Goal: Task Accomplishment & Management: Manage account settings

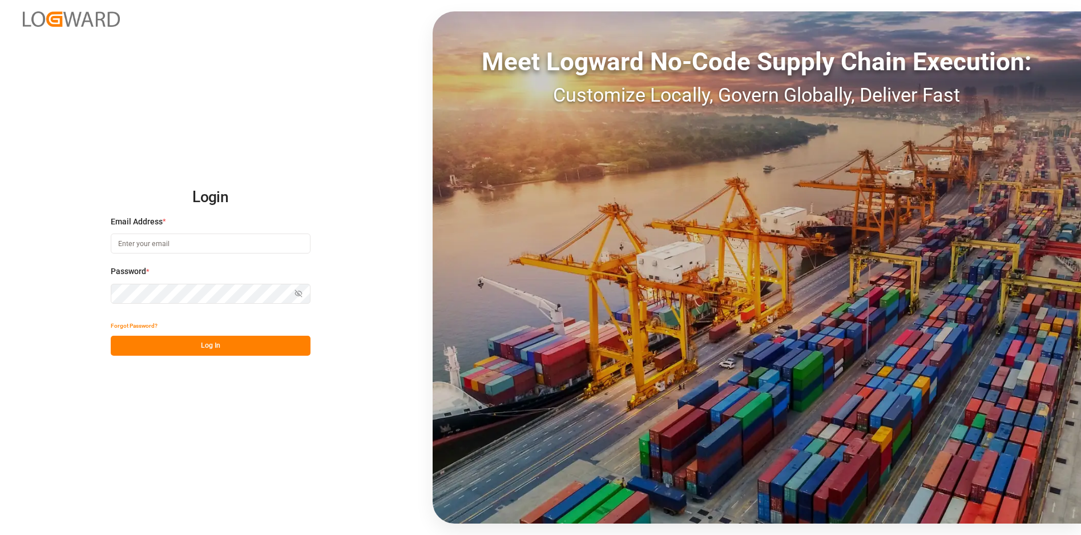
type input "[PERSON_NAME][EMAIL_ADDRESS][DOMAIN_NAME]"
click at [224, 341] on button "Log In" at bounding box center [211, 345] width 200 height 20
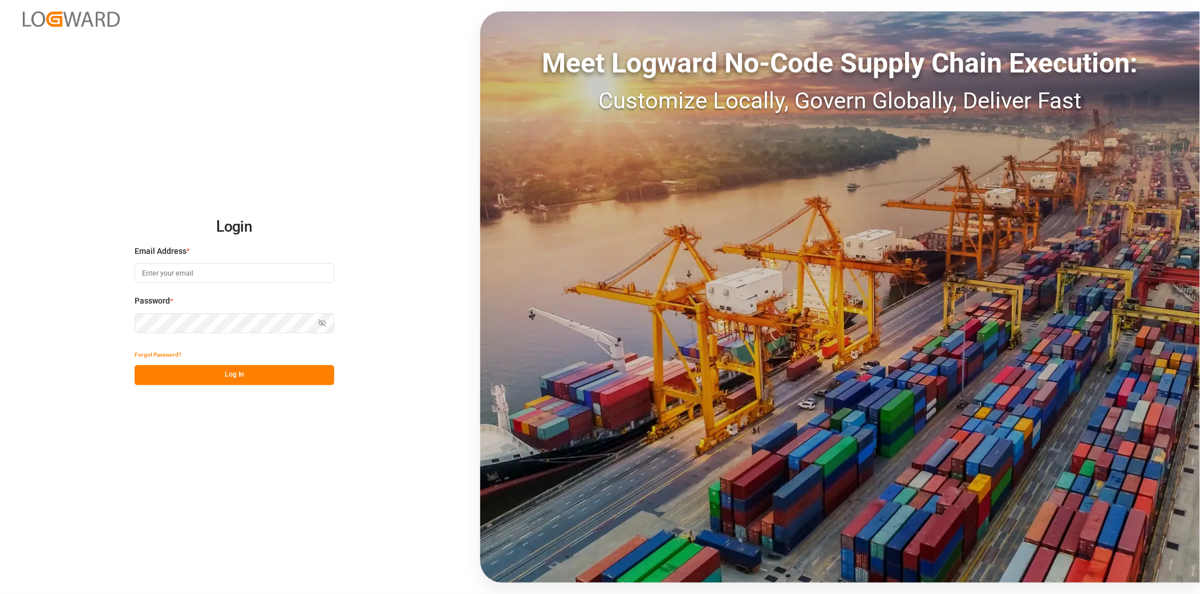
type input "[PERSON_NAME][EMAIL_ADDRESS][DOMAIN_NAME]"
click at [247, 384] on button "Log In" at bounding box center [235, 375] width 200 height 20
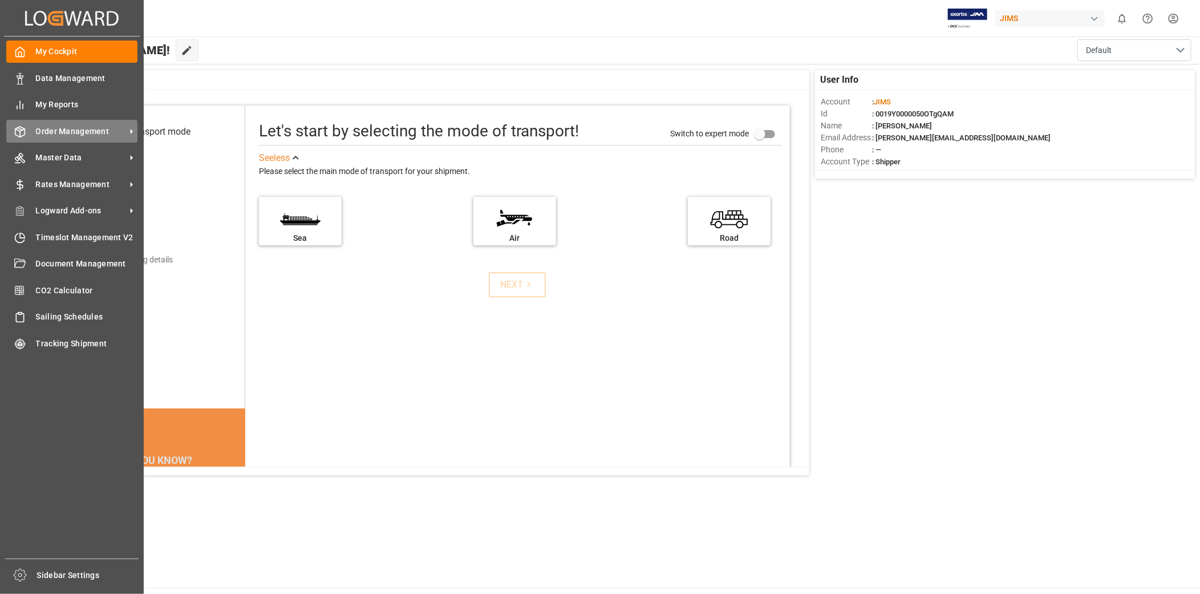
click at [36, 134] on div "Order Management Order Management" at bounding box center [71, 131] width 131 height 22
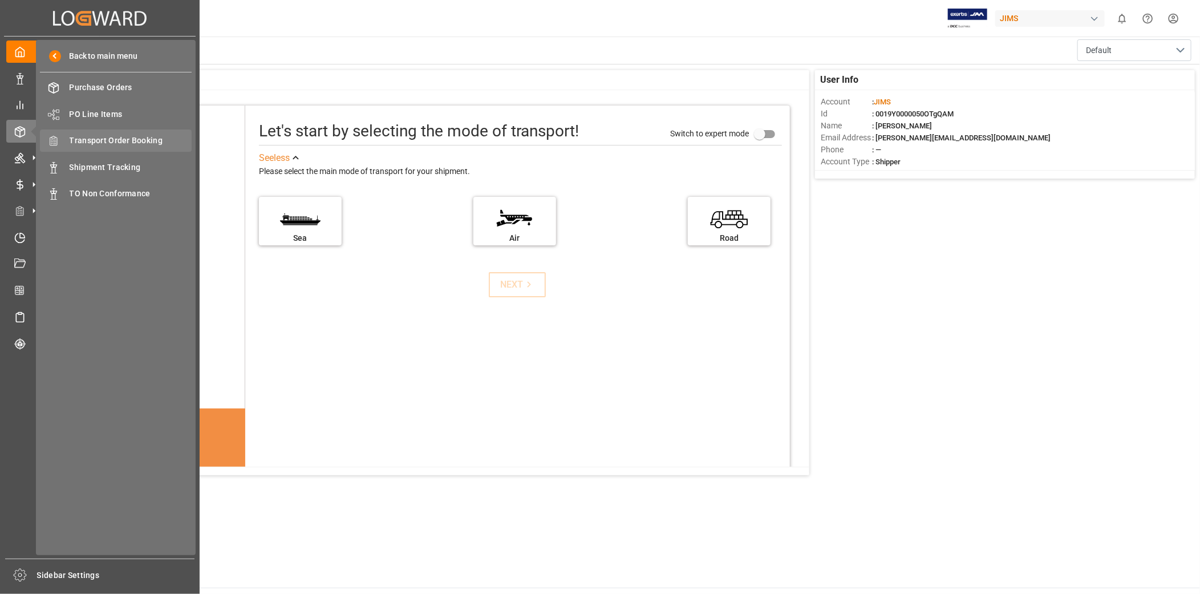
click at [139, 135] on span "Transport Order Booking" at bounding box center [131, 141] width 123 height 12
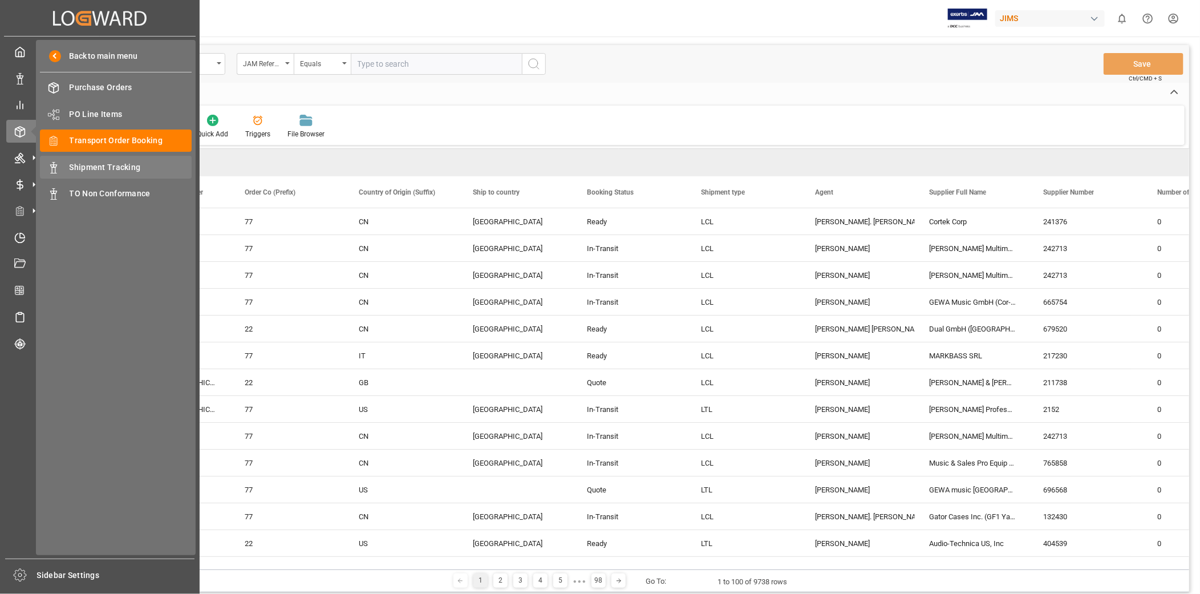
click at [94, 157] on div "Shipment Tracking Shipment Tracking" at bounding box center [116, 167] width 152 height 22
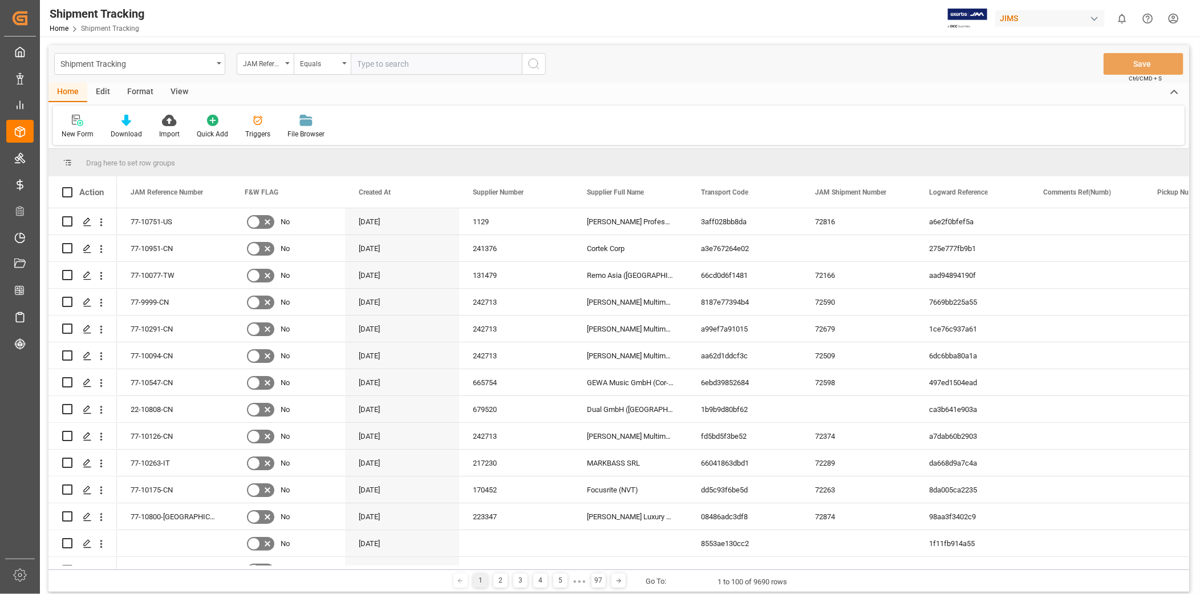
click at [377, 66] on input "text" at bounding box center [436, 64] width 171 height 22
paste input "22-10200-CN"
type input "22-10200-CN"
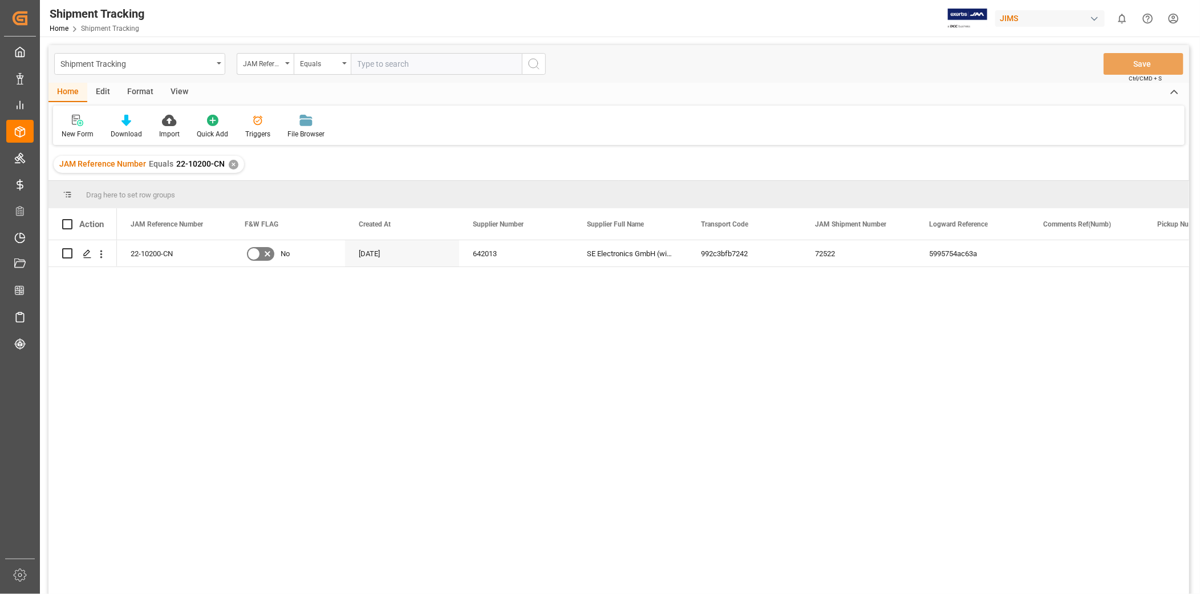
click at [171, 92] on div "View" at bounding box center [179, 92] width 35 height 19
click at [77, 129] on div "Default" at bounding box center [73, 134] width 22 height 10
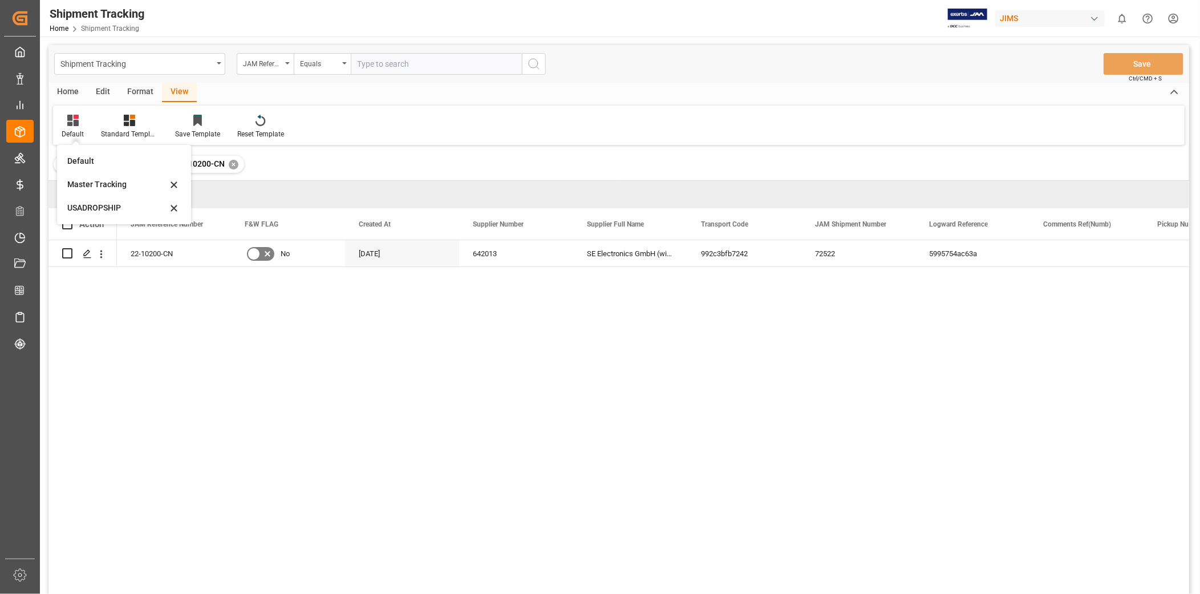
drag, startPoint x: 77, startPoint y: 129, endPoint x: 75, endPoint y: 208, distance: 78.8
click at [75, 208] on div "USADROPSHIP" at bounding box center [117, 208] width 100 height 12
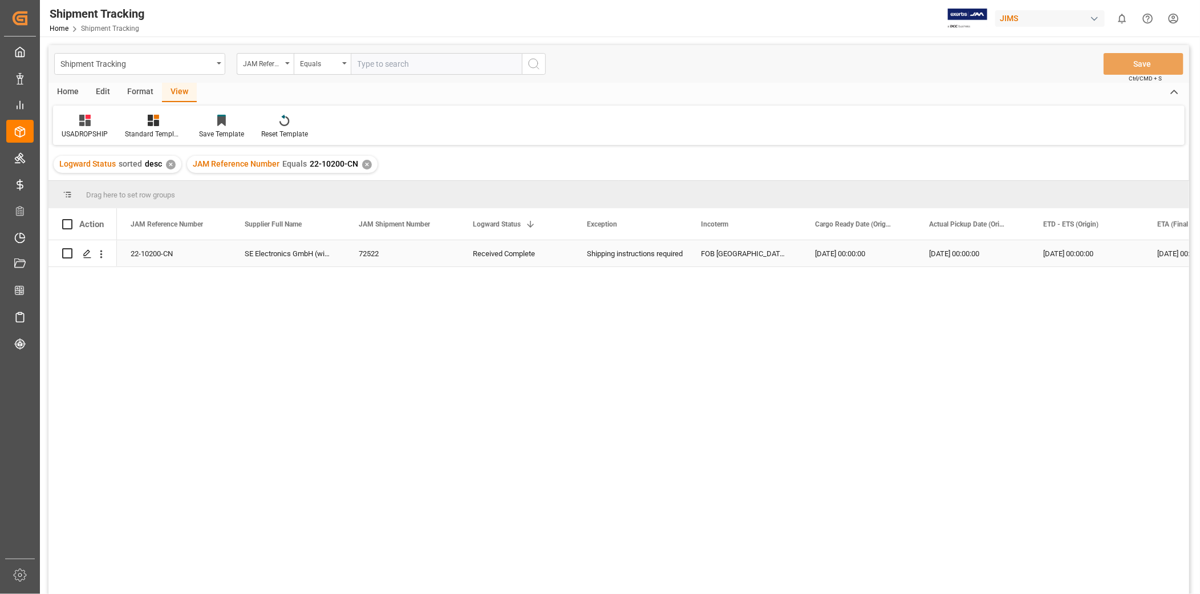
click at [947, 242] on div "[DATE] 00:00:00" at bounding box center [973, 253] width 114 height 26
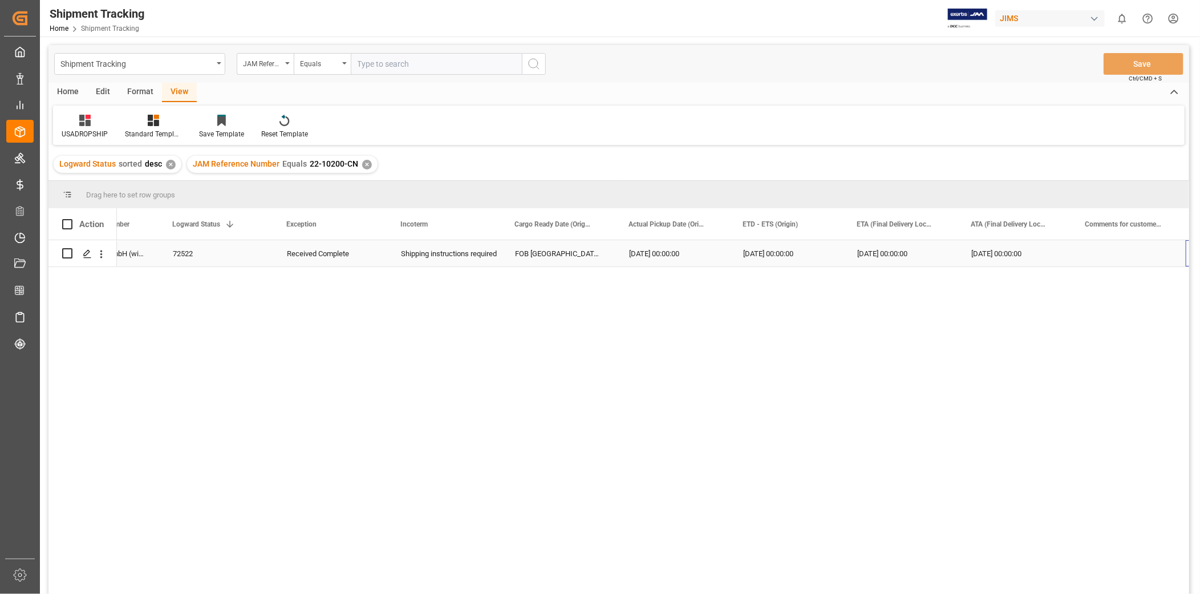
scroll to position [0, 300]
click at [1030, 260] on div "Press SPACE to select this row." at bounding box center [1015, 253] width 114 height 26
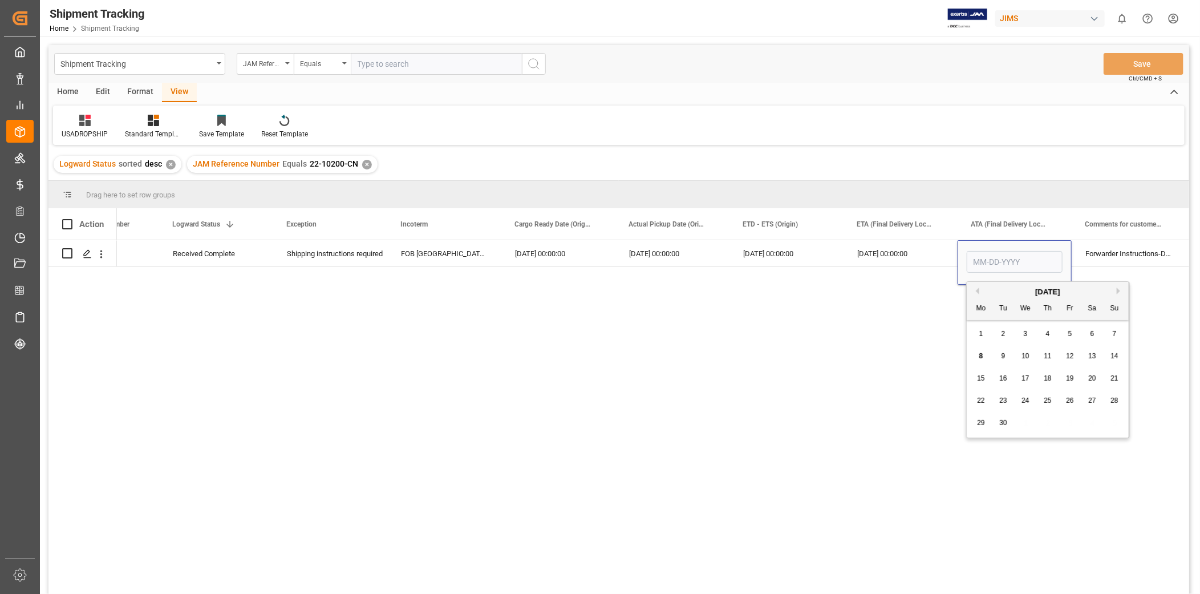
click at [1090, 338] on div "6" at bounding box center [1093, 335] width 14 height 14
type input "09-06-2025"
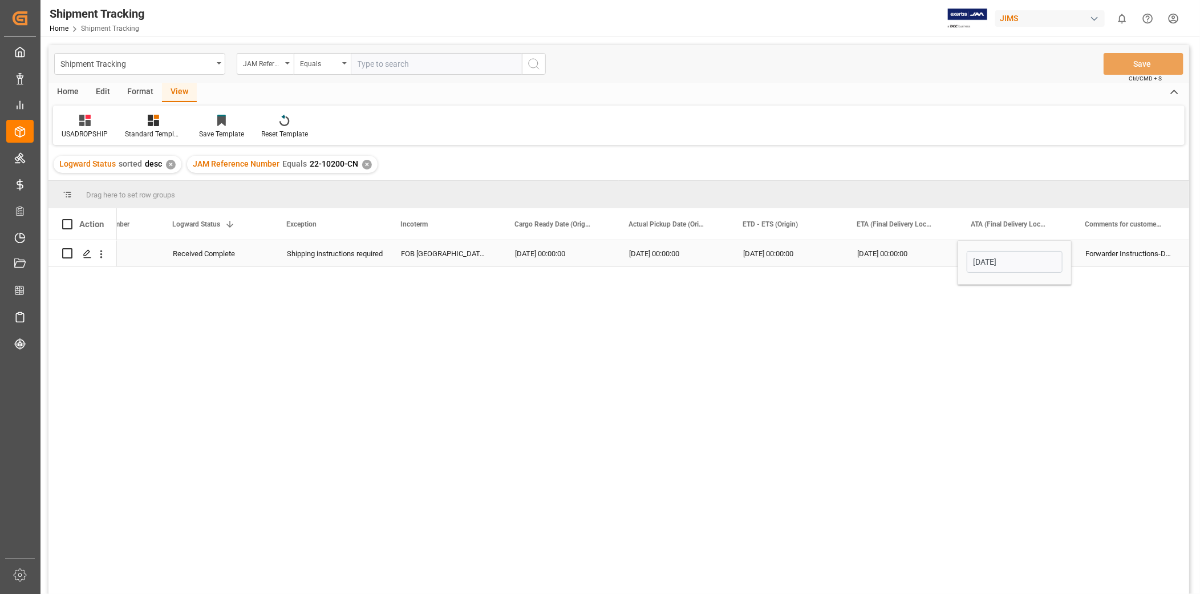
click at [1118, 251] on div "Forwarder Instructions-Delayed" at bounding box center [1129, 253] width 114 height 26
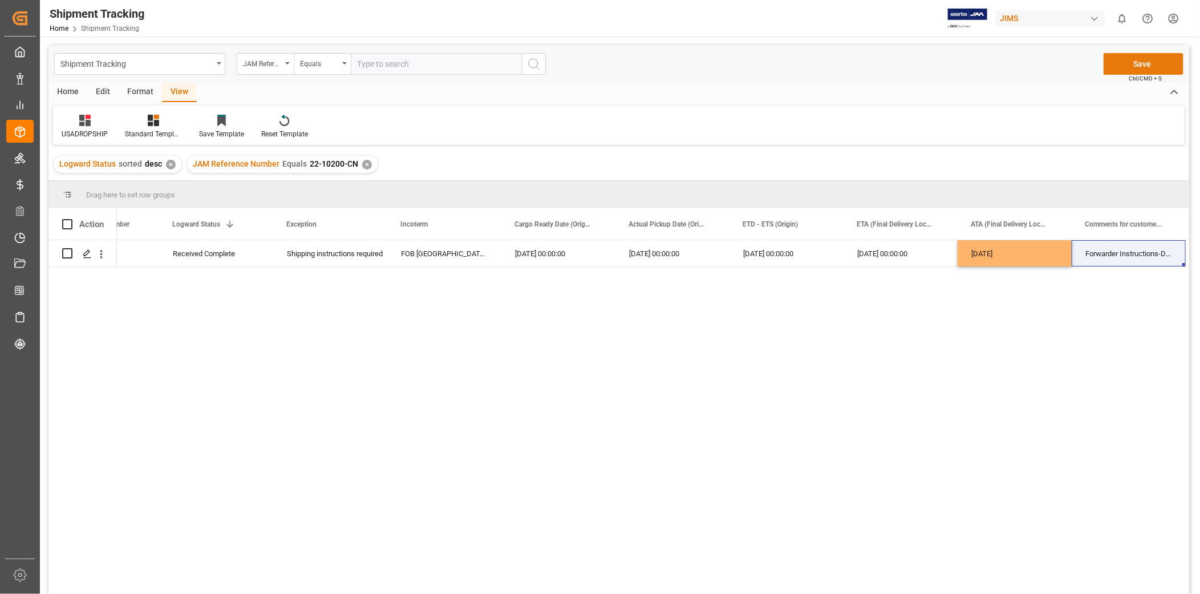
click at [1143, 70] on button "Save" at bounding box center [1144, 64] width 80 height 22
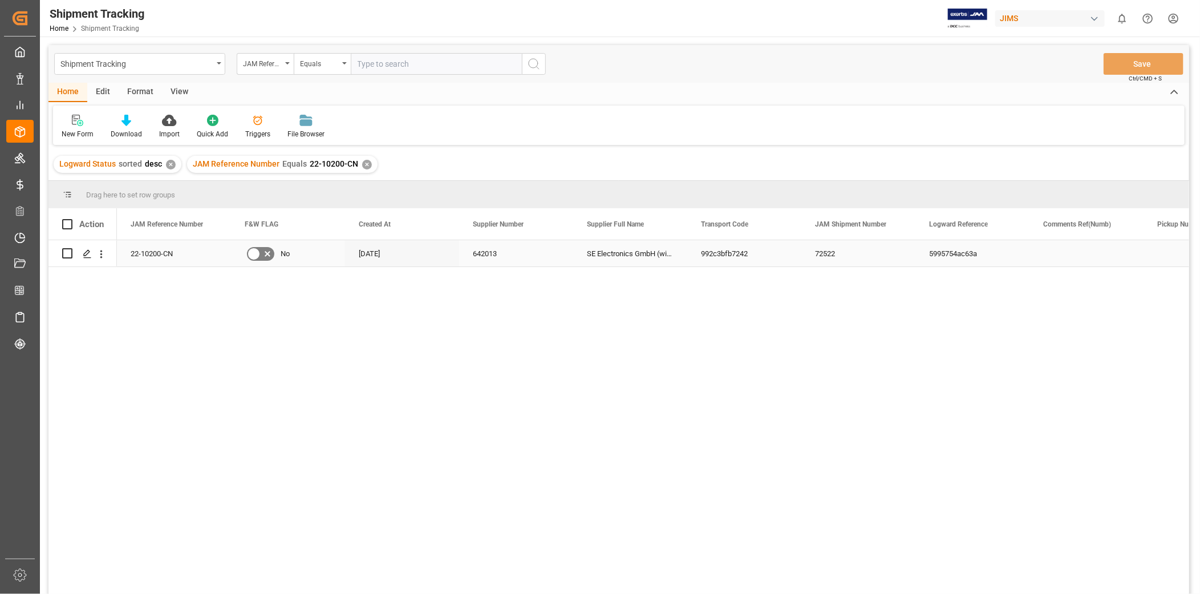
click at [745, 254] on div "992c3bfb7242" at bounding box center [745, 253] width 114 height 26
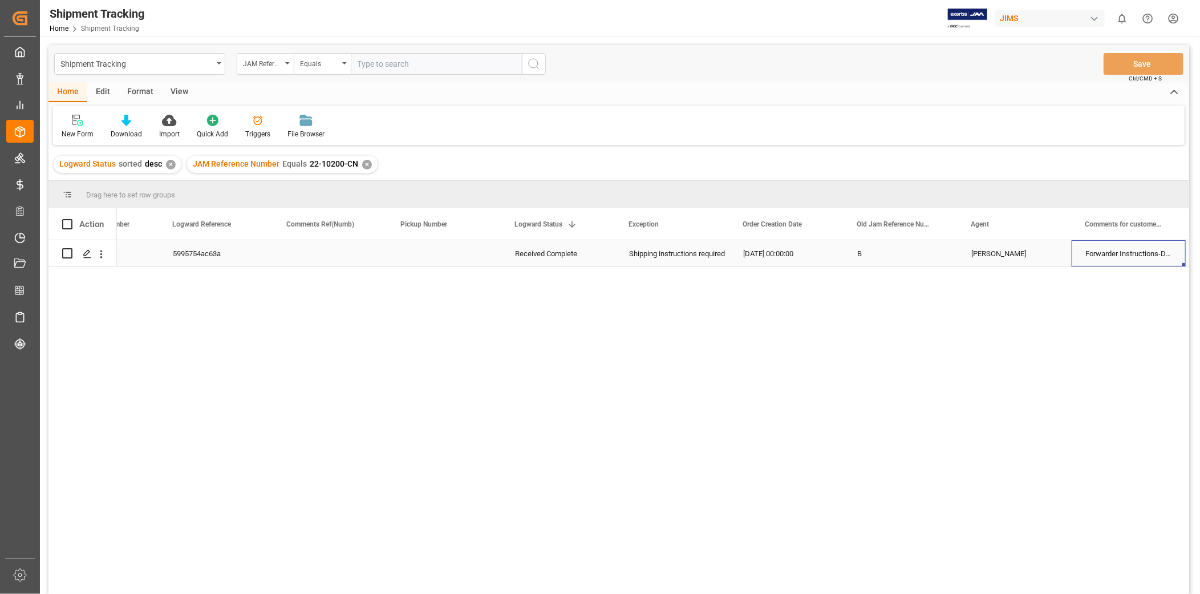
scroll to position [0, 757]
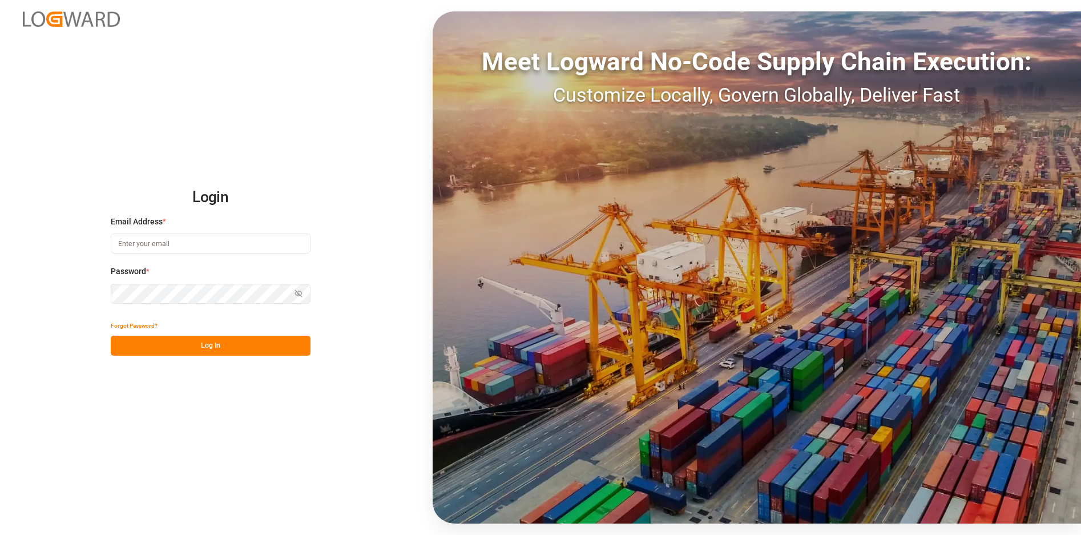
type input "[PERSON_NAME][EMAIL_ADDRESS][DOMAIN_NAME]"
click at [241, 353] on button "Log In" at bounding box center [211, 345] width 200 height 20
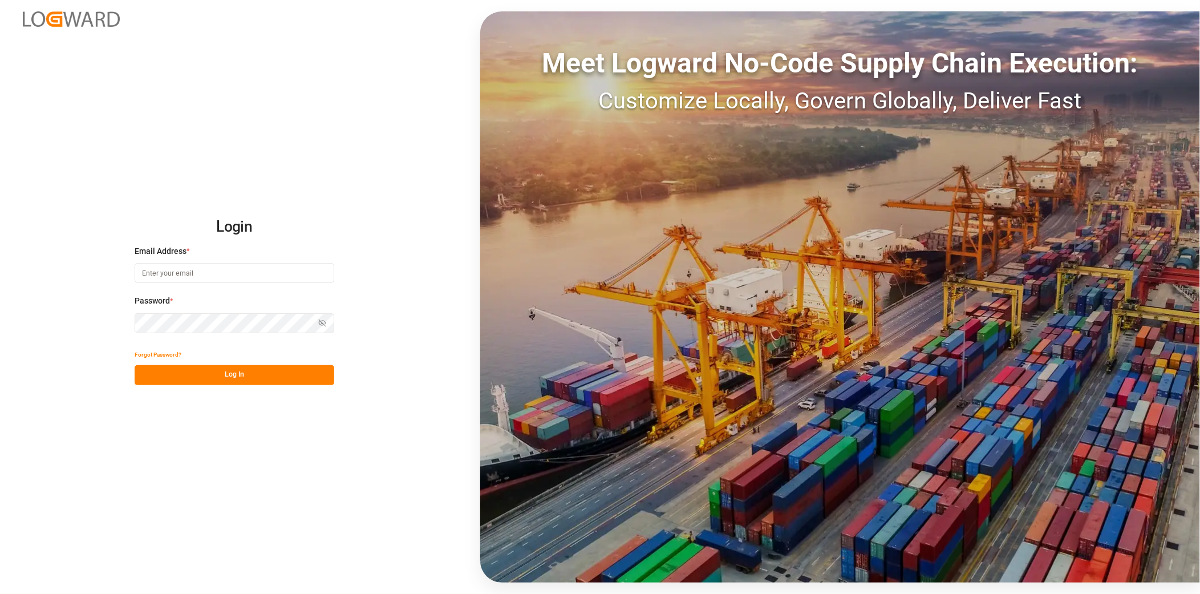
type input "[PERSON_NAME][EMAIL_ADDRESS][DOMAIN_NAME]"
click at [273, 381] on button "Log In" at bounding box center [235, 375] width 200 height 20
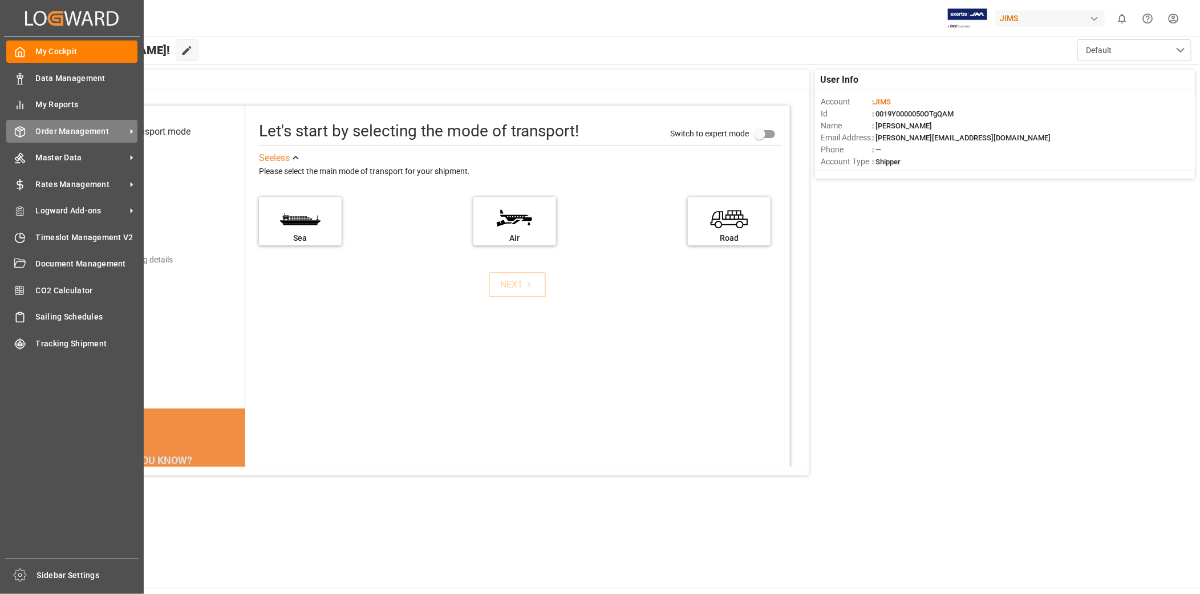
click at [77, 138] on div "Order Management Order Management" at bounding box center [71, 131] width 131 height 22
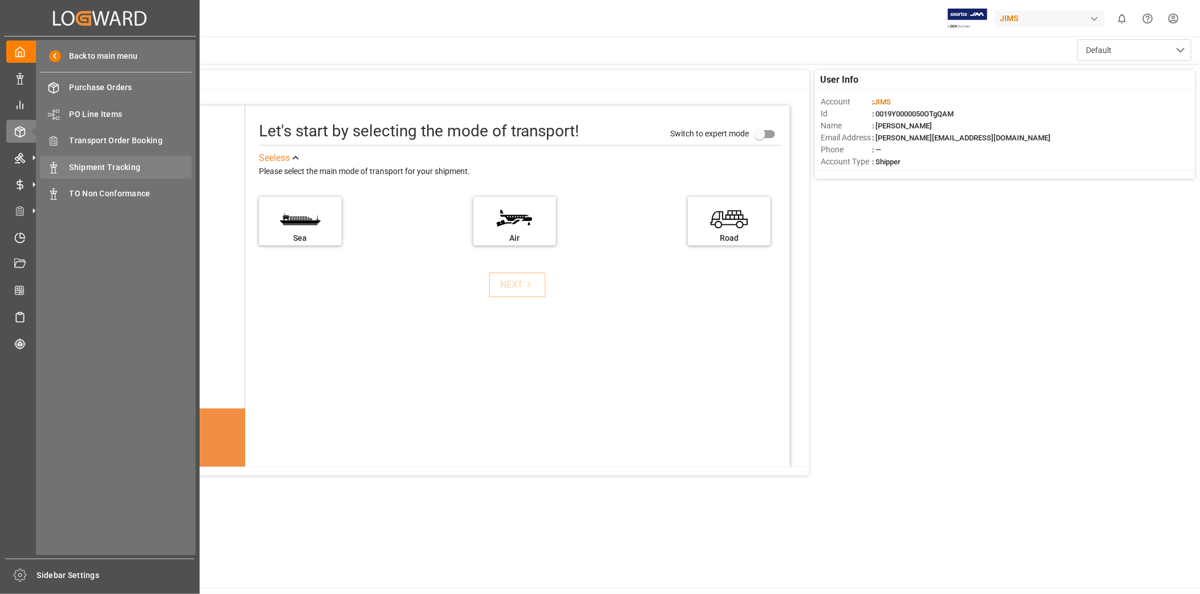
click at [99, 173] on div "Shipment Tracking Shipment Tracking" at bounding box center [116, 167] width 152 height 22
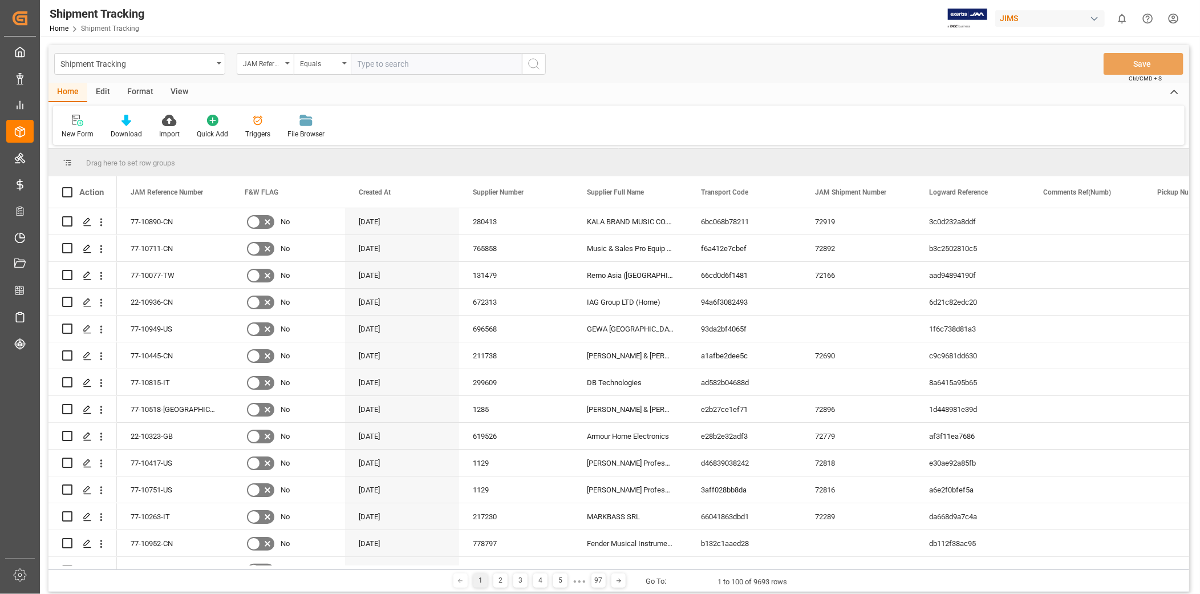
click at [382, 66] on input "text" at bounding box center [436, 64] width 171 height 22
type input "22-9247-CN"
click at [525, 66] on button "search button" at bounding box center [534, 64] width 24 height 22
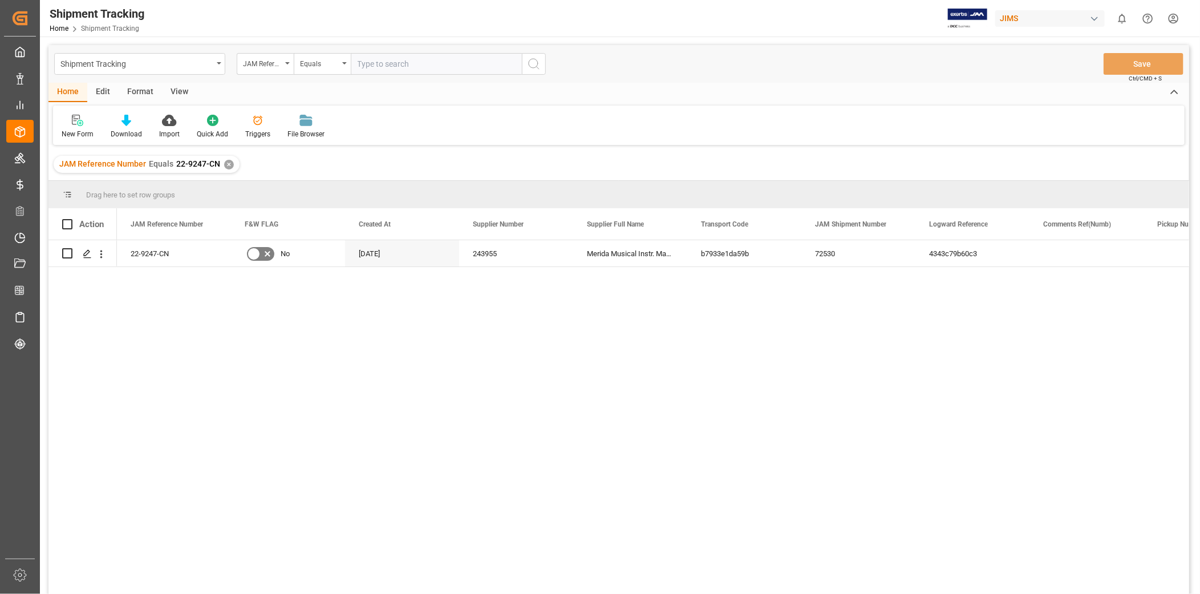
click at [175, 95] on div "View" at bounding box center [179, 92] width 35 height 19
click at [71, 135] on div "Default" at bounding box center [73, 134] width 22 height 10
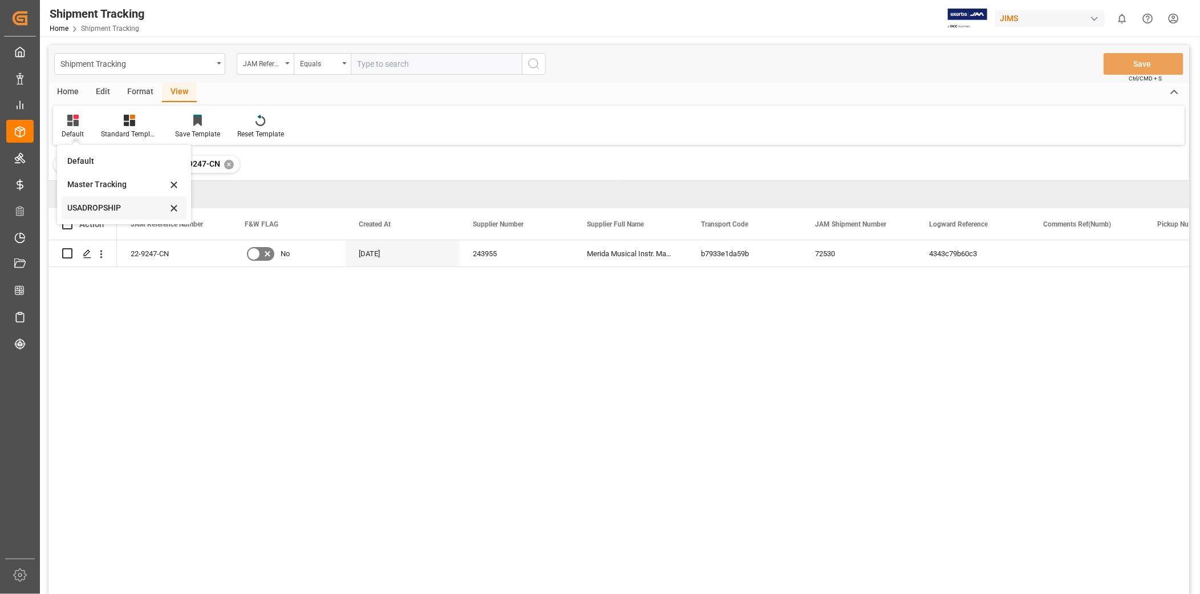
click at [81, 205] on div "USADROPSHIP" at bounding box center [117, 208] width 100 height 12
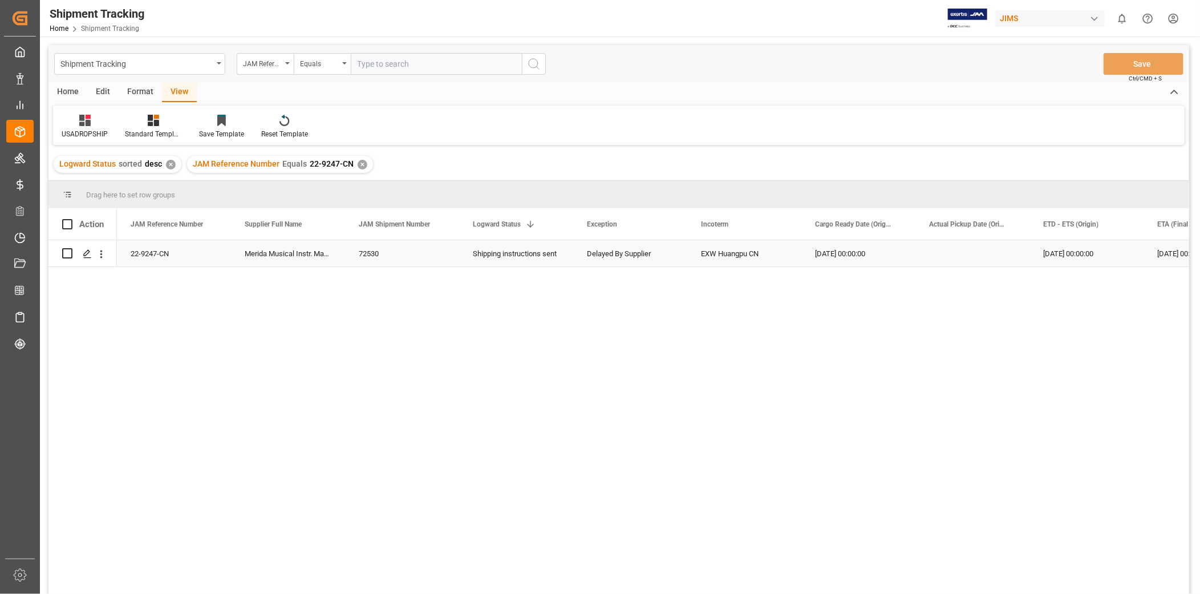
click at [1002, 257] on div "Press SPACE to select this row." at bounding box center [973, 253] width 114 height 26
click at [1001, 257] on div "Press SPACE to select this row." at bounding box center [973, 253] width 114 height 26
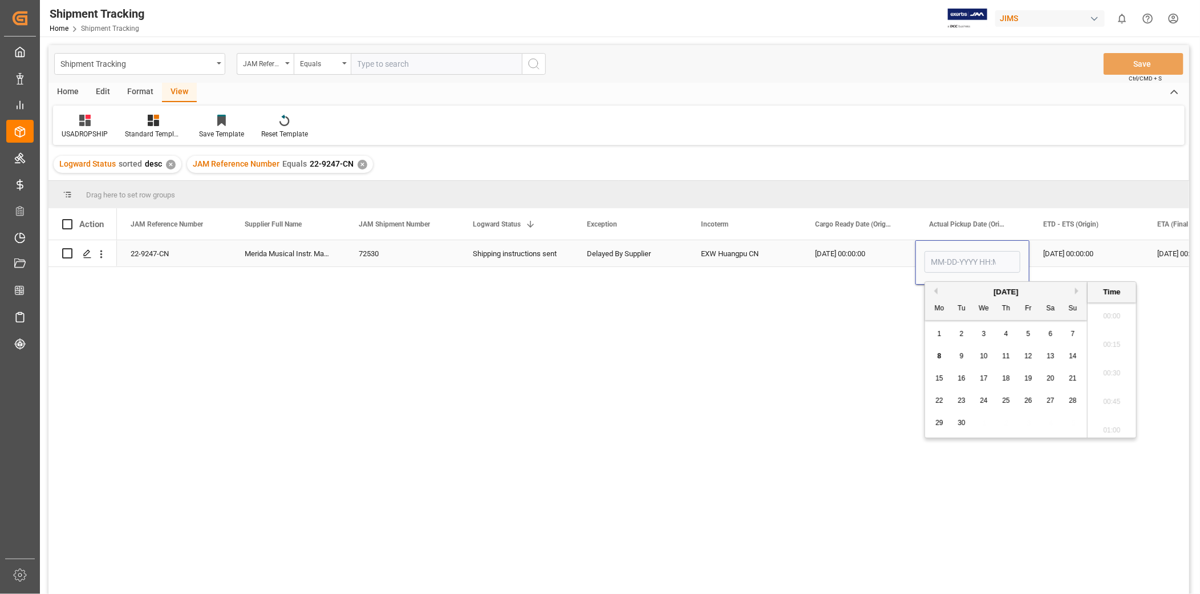
scroll to position [1230, 0]
click at [1079, 292] on button "Next Month" at bounding box center [1079, 291] width 7 height 7
click at [939, 293] on div "[DATE]" at bounding box center [1006, 291] width 162 height 11
click at [937, 292] on button "Previous Month" at bounding box center [934, 291] width 7 height 7
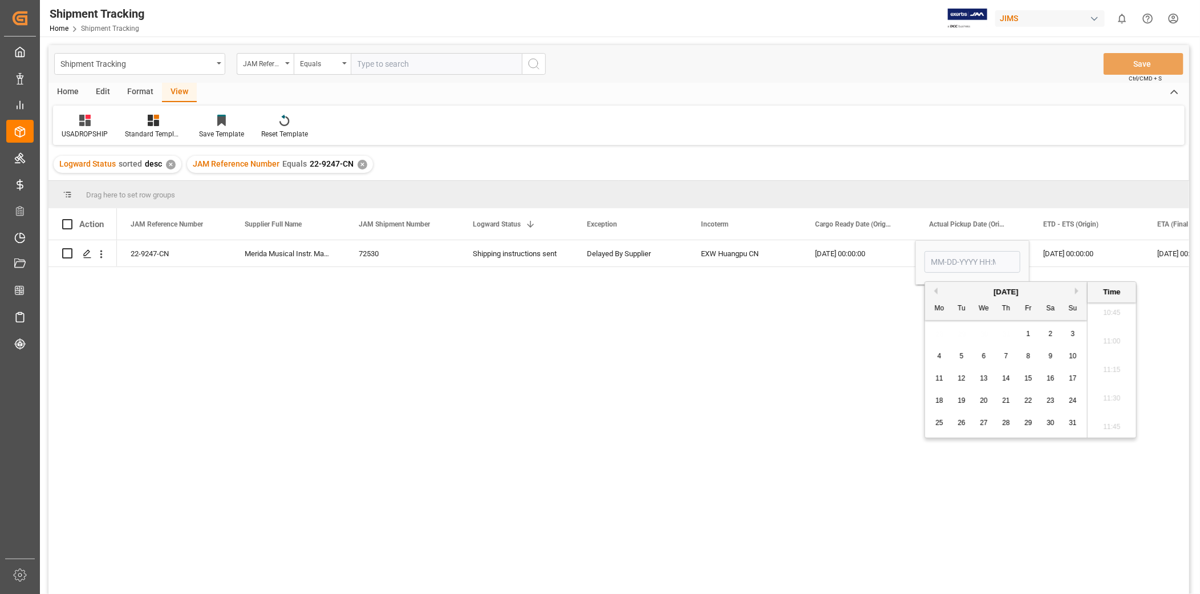
click at [1052, 421] on span "30" at bounding box center [1050, 423] width 7 height 8
type input "[DATE] 00:00"
click at [1082, 252] on div "[DATE] 00:00:00" at bounding box center [1087, 253] width 114 height 26
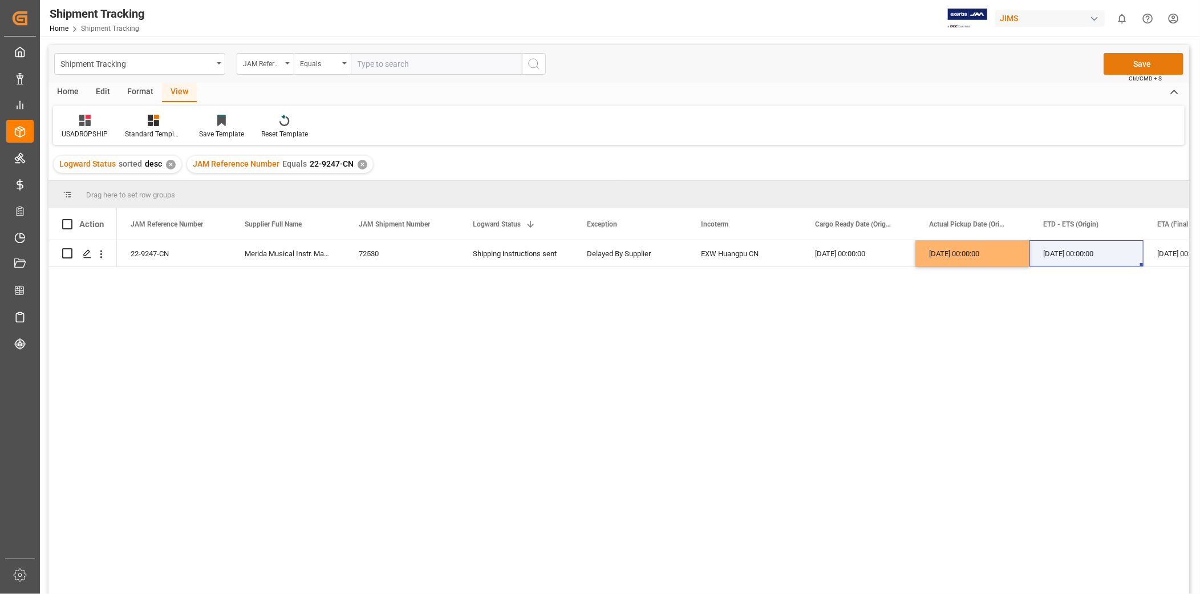
click at [1132, 63] on button "Save" at bounding box center [1144, 64] width 80 height 22
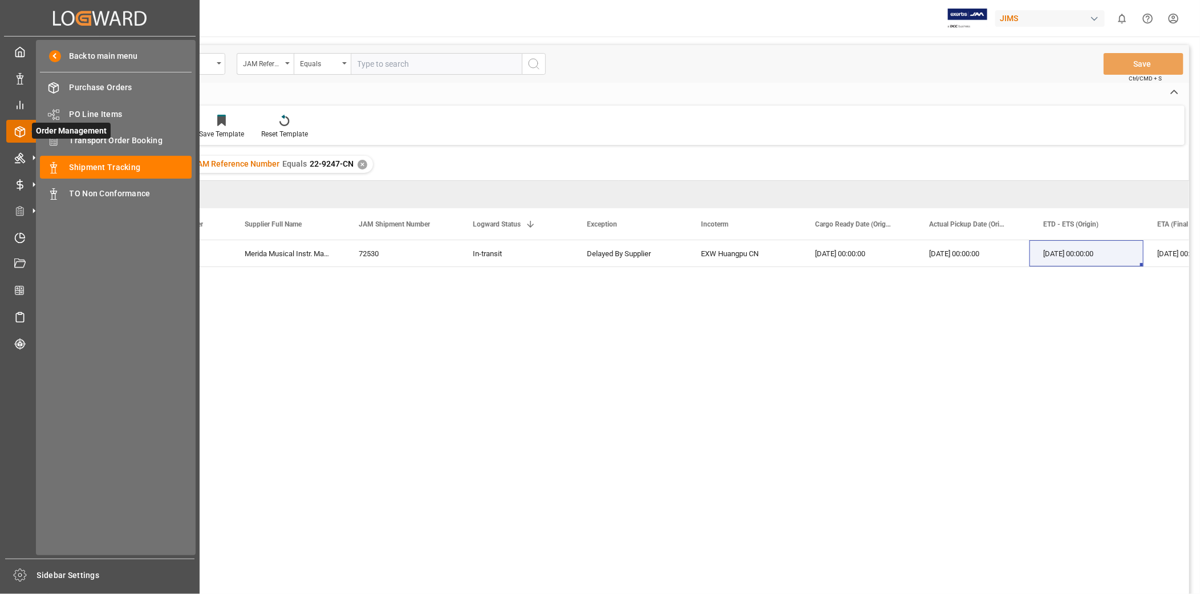
click at [104, 135] on span "Order Management" at bounding box center [71, 131] width 79 height 16
click at [106, 130] on span "Order Management" at bounding box center [71, 131] width 79 height 16
click at [102, 136] on span "Order Management" at bounding box center [71, 131] width 79 height 16
click at [108, 134] on span "Order Management" at bounding box center [71, 131] width 79 height 16
click at [109, 132] on span "Order Management" at bounding box center [71, 131] width 79 height 16
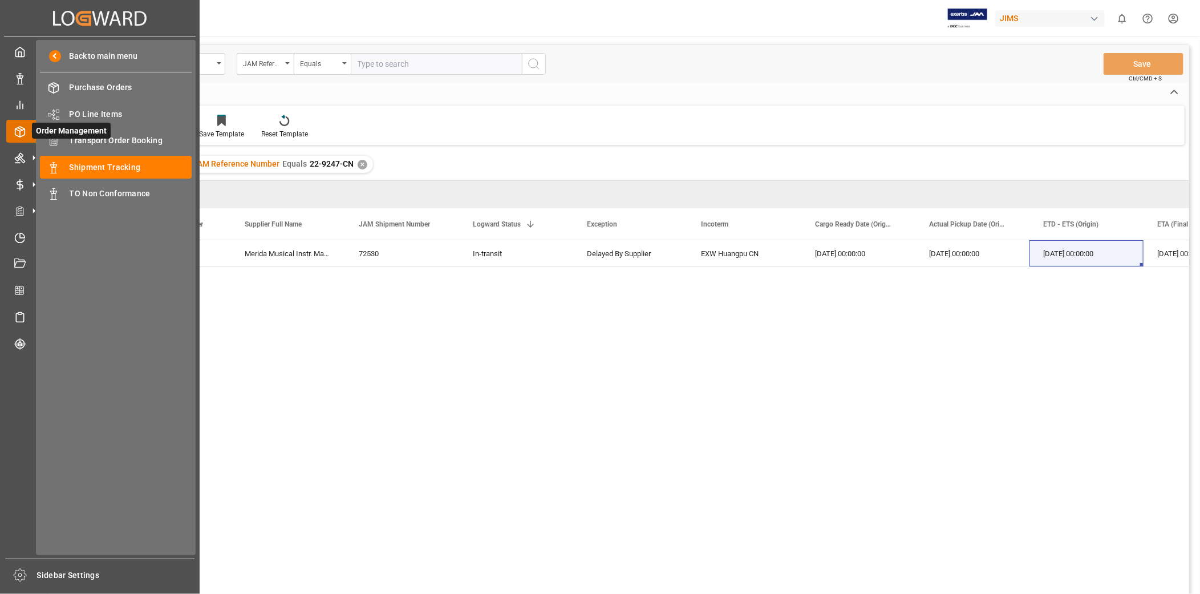
click at [106, 128] on span "Order Management" at bounding box center [71, 131] width 79 height 16
click at [121, 136] on span "Transport Order Booking" at bounding box center [131, 141] width 123 height 12
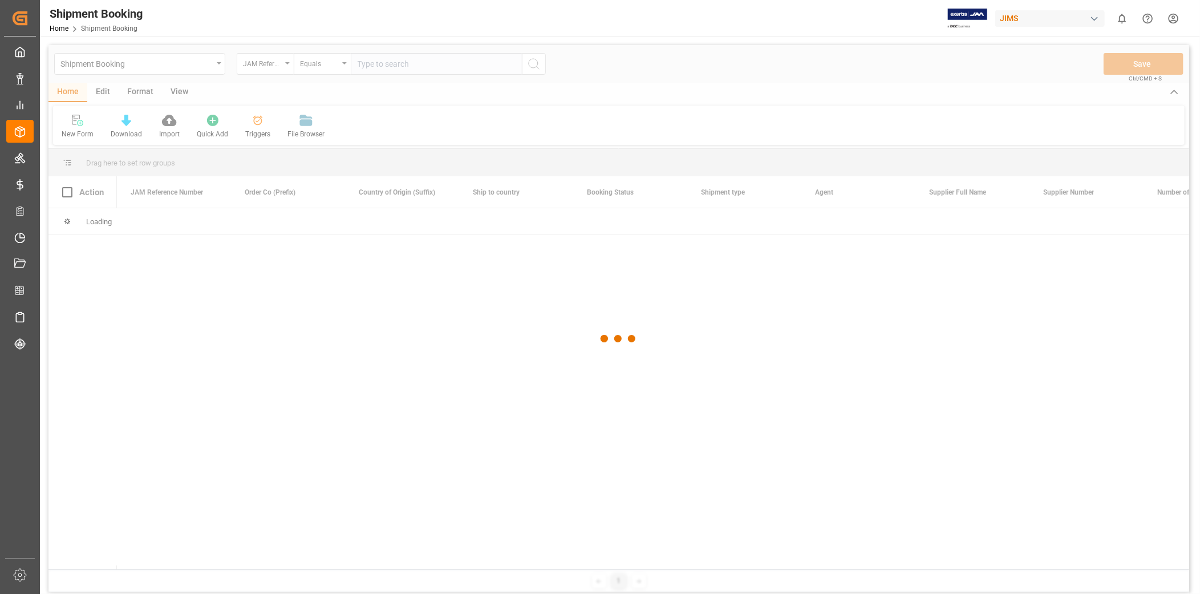
click at [423, 340] on div at bounding box center [618, 338] width 1141 height 587
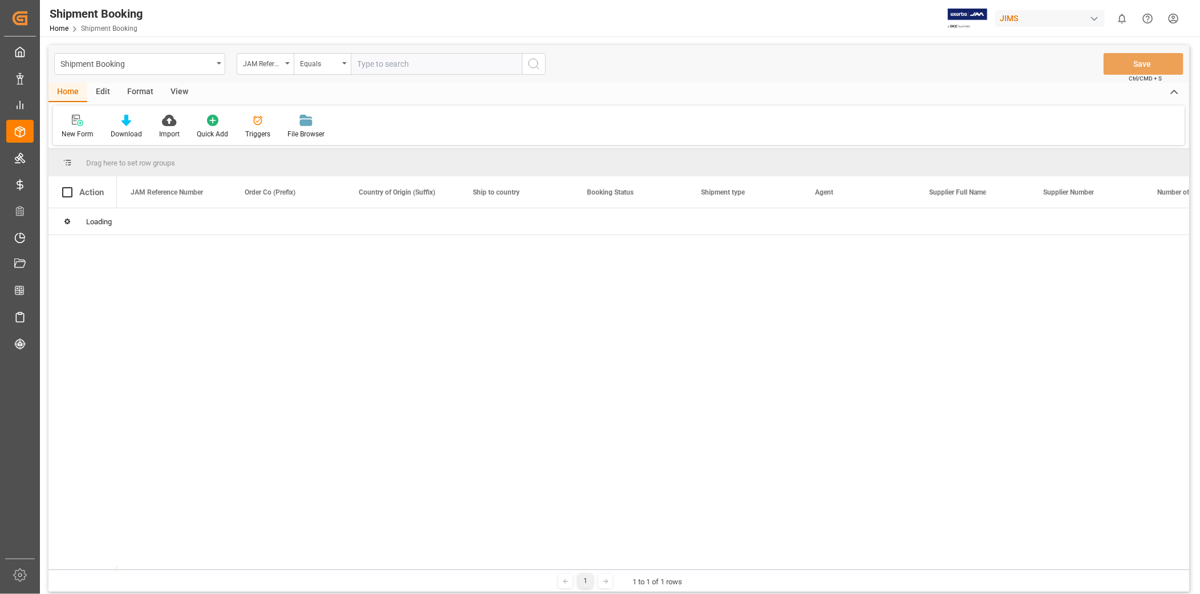
click at [402, 67] on input "text" at bounding box center [436, 64] width 171 height 22
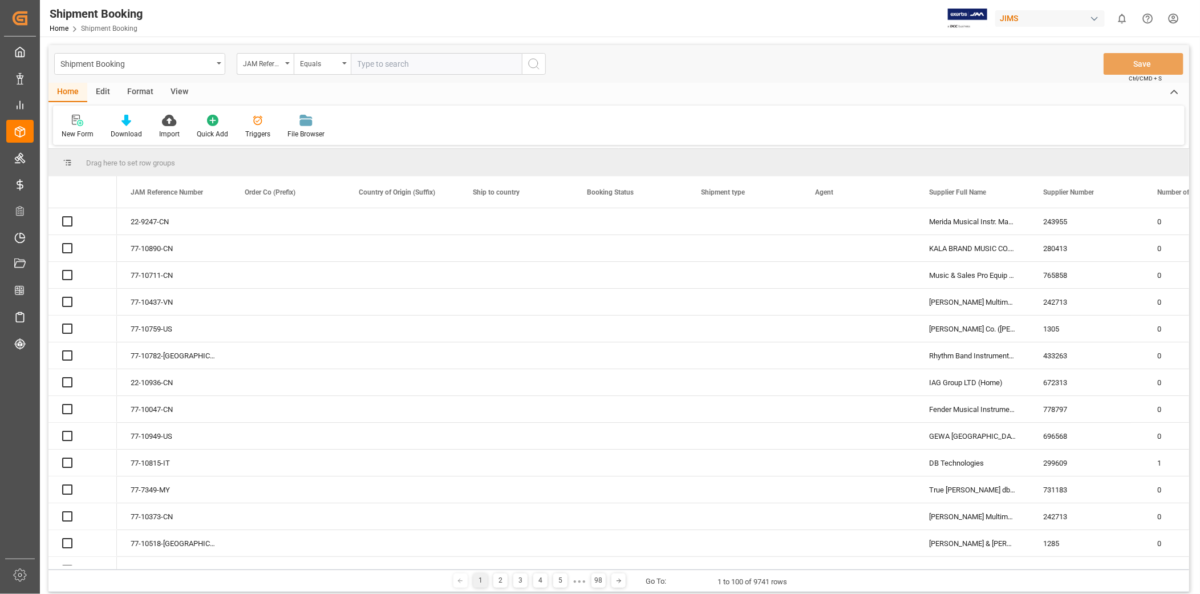
paste input "22-10200-CN"
type input "22-10200-CN"
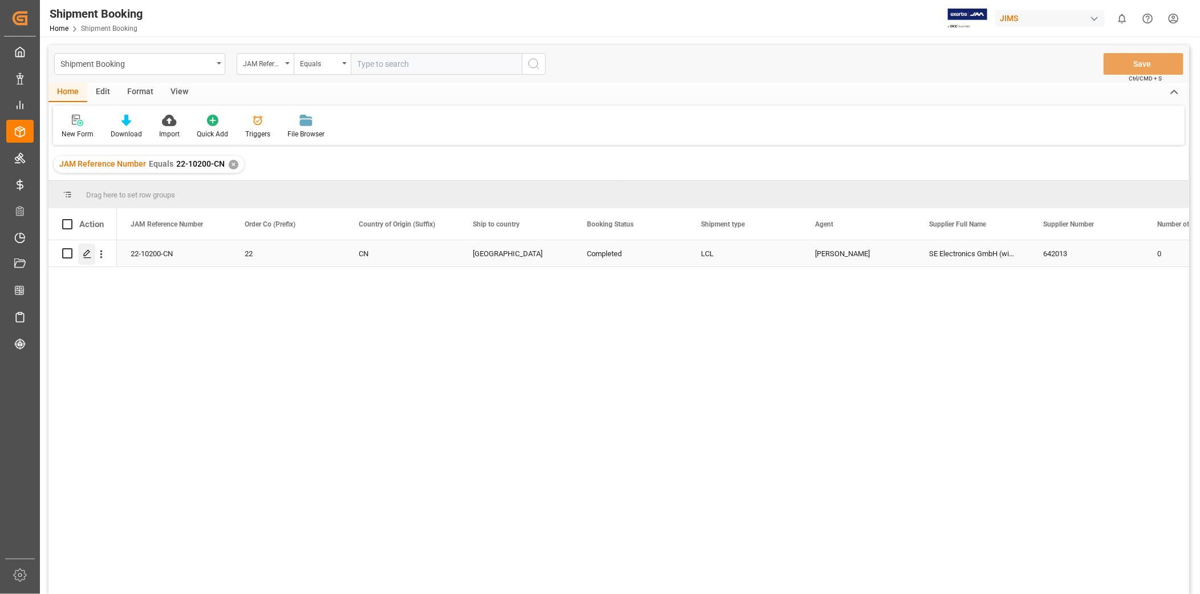
click at [82, 254] on div "Press SPACE to select this row." at bounding box center [86, 254] width 17 height 21
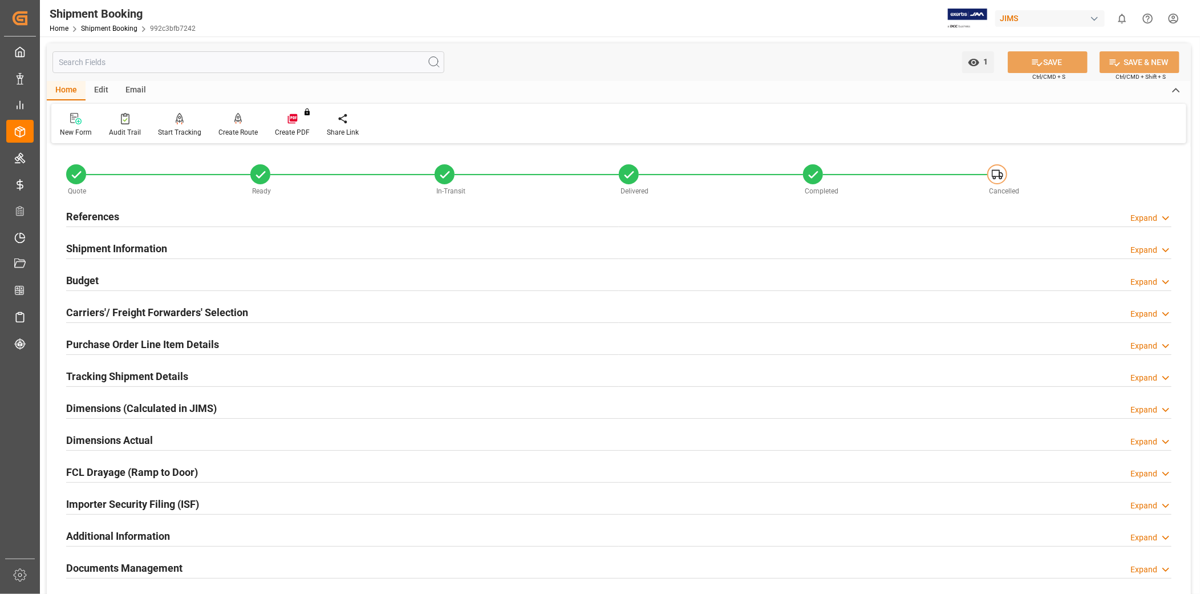
scroll to position [264, 0]
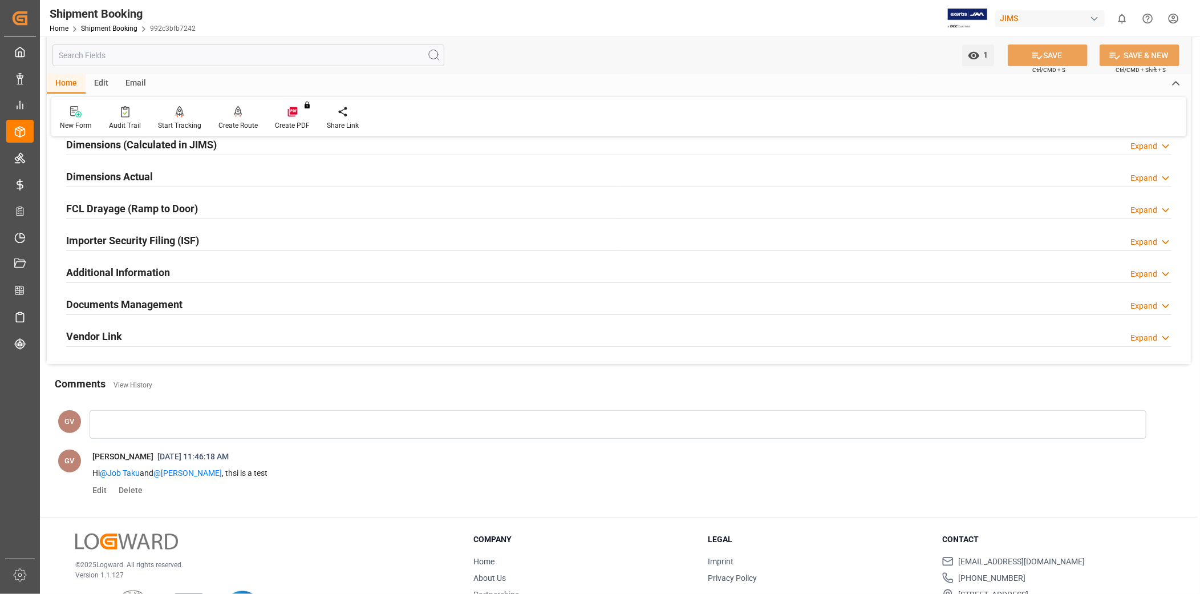
click at [322, 307] on div "Documents Management Expand" at bounding box center [619, 304] width 1106 height 22
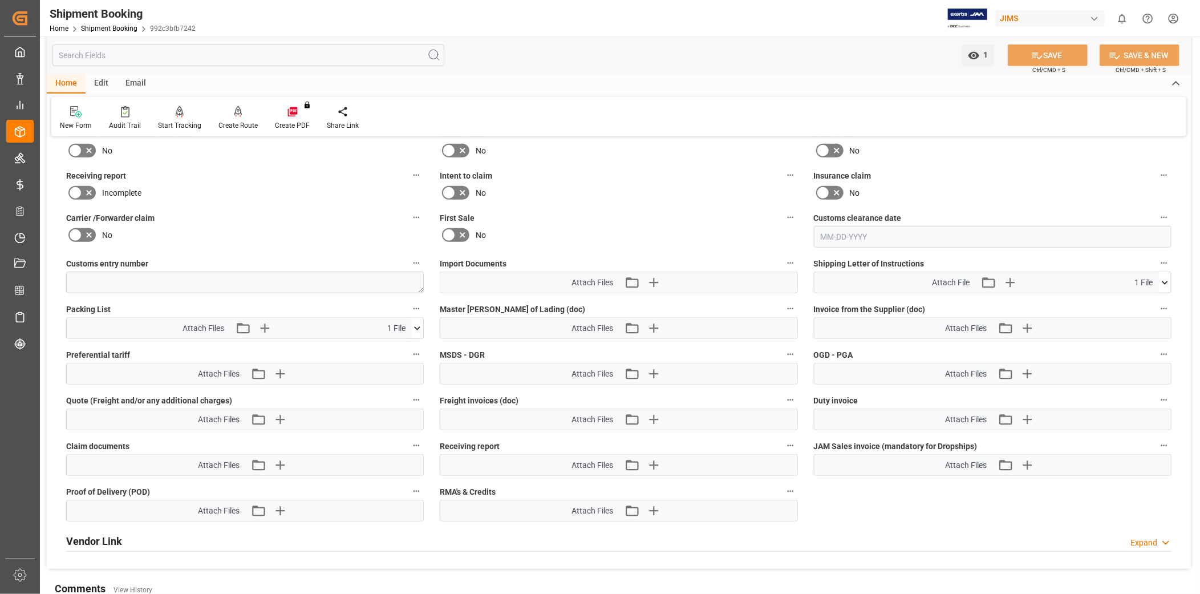
scroll to position [475, 0]
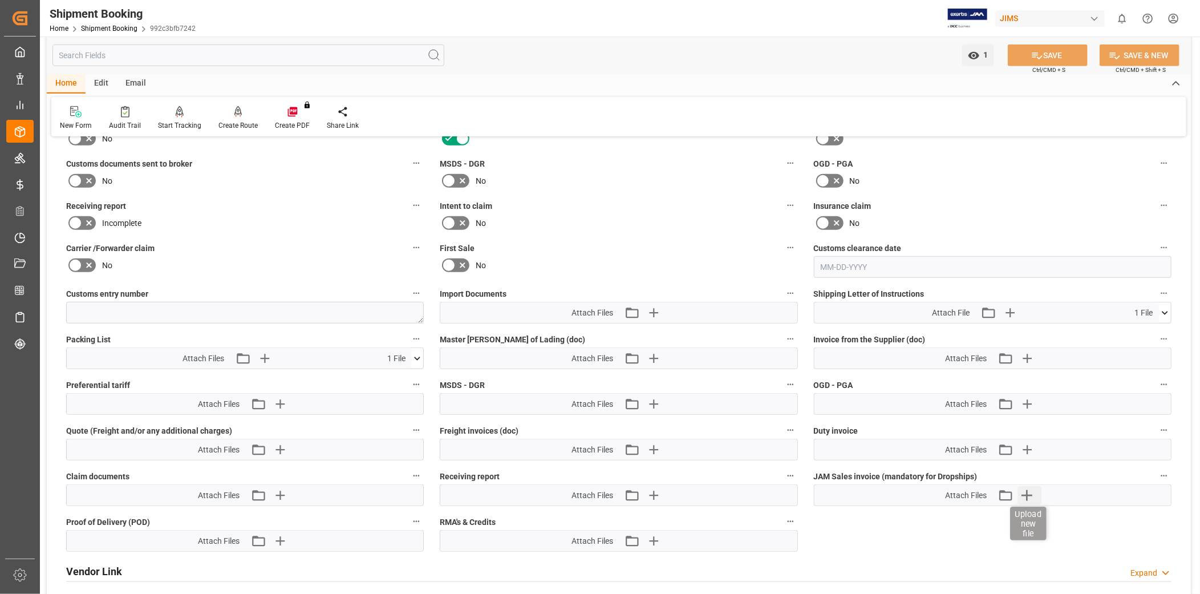
click at [1024, 495] on icon "button" at bounding box center [1027, 495] width 18 height 18
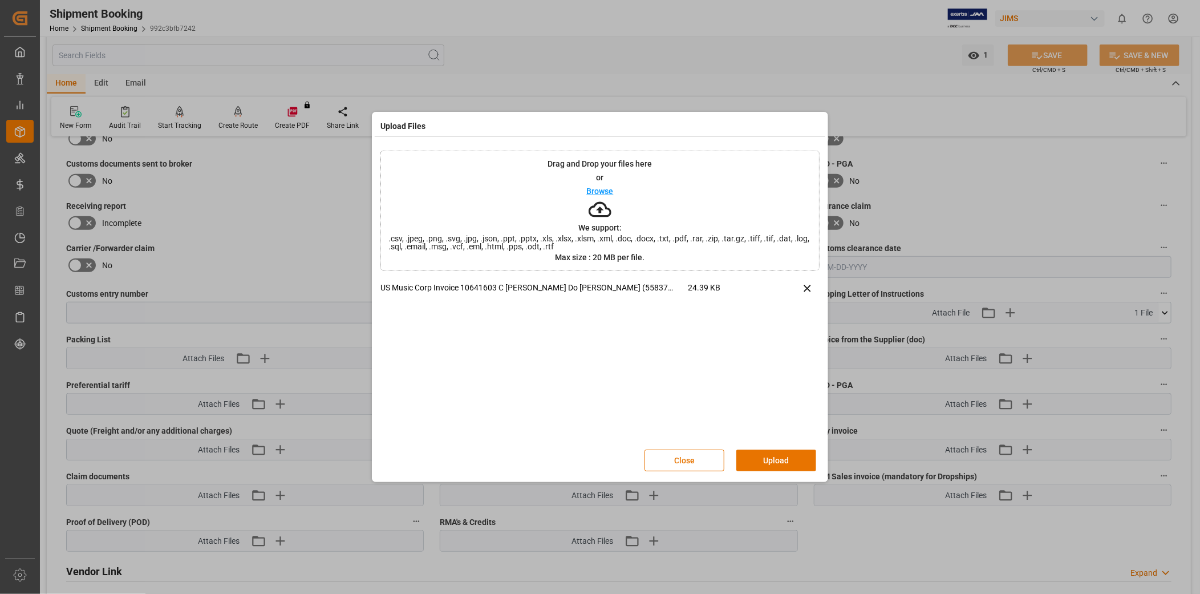
click at [779, 463] on button "Upload" at bounding box center [777, 461] width 80 height 22
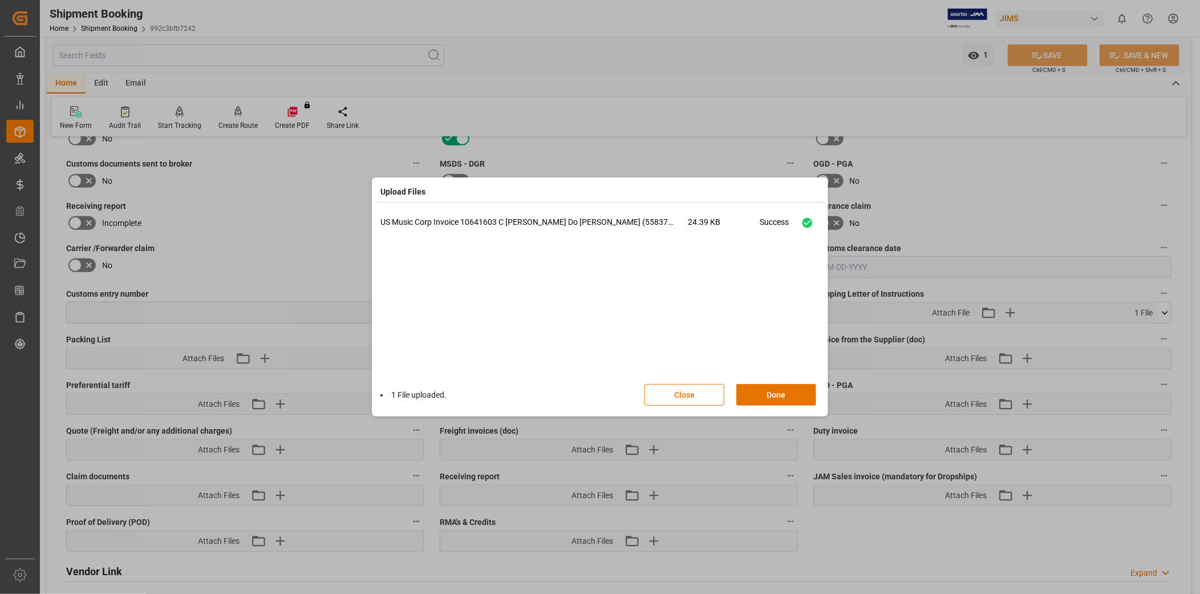
drag, startPoint x: 789, startPoint y: 397, endPoint x: 808, endPoint y: 379, distance: 26.7
click at [788, 396] on button "Done" at bounding box center [777, 395] width 80 height 22
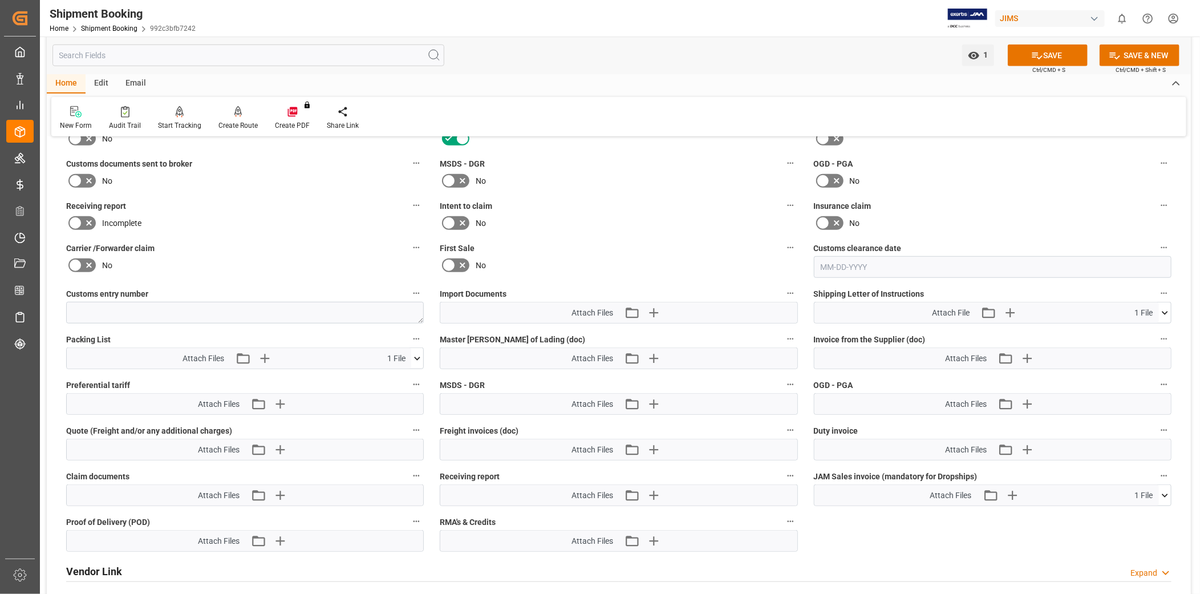
drag, startPoint x: 1042, startPoint y: 57, endPoint x: 1001, endPoint y: 73, distance: 44.1
click at [1042, 56] on button "SAVE" at bounding box center [1048, 56] width 80 height 22
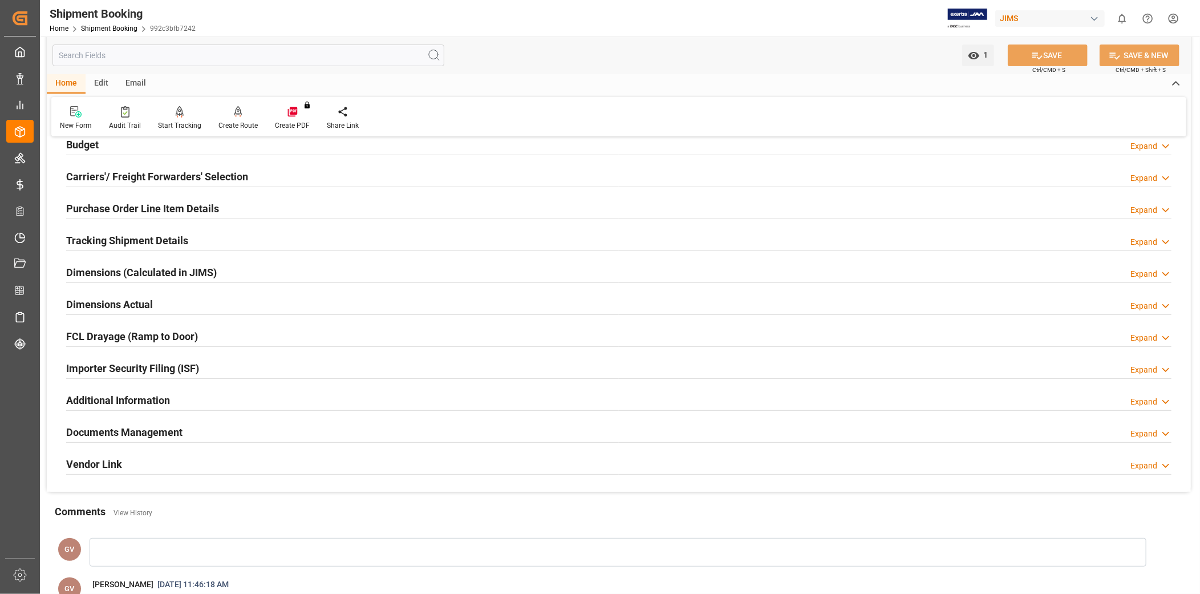
scroll to position [0, 0]
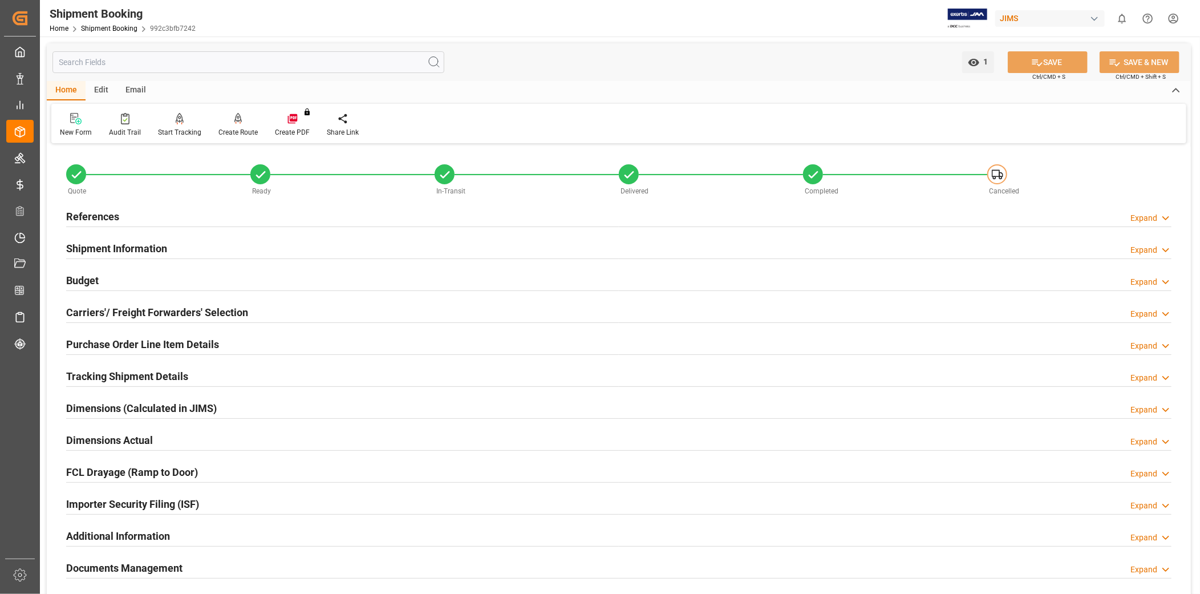
click at [526, 213] on div "References Expand" at bounding box center [619, 216] width 1106 height 22
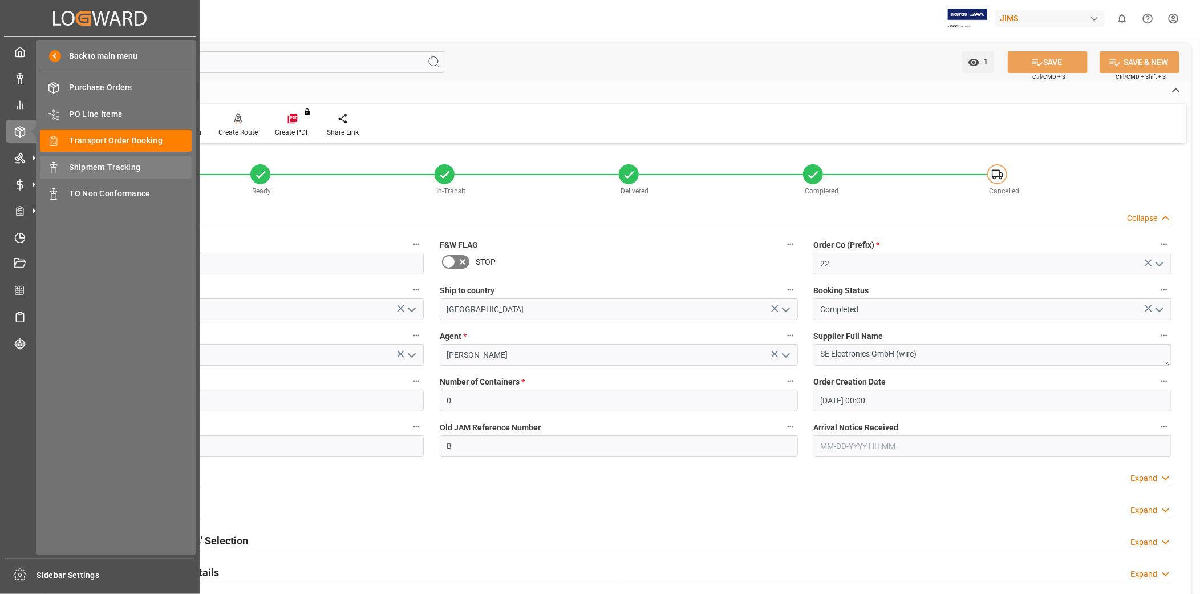
click at [115, 169] on span "Shipment Tracking" at bounding box center [131, 167] width 123 height 12
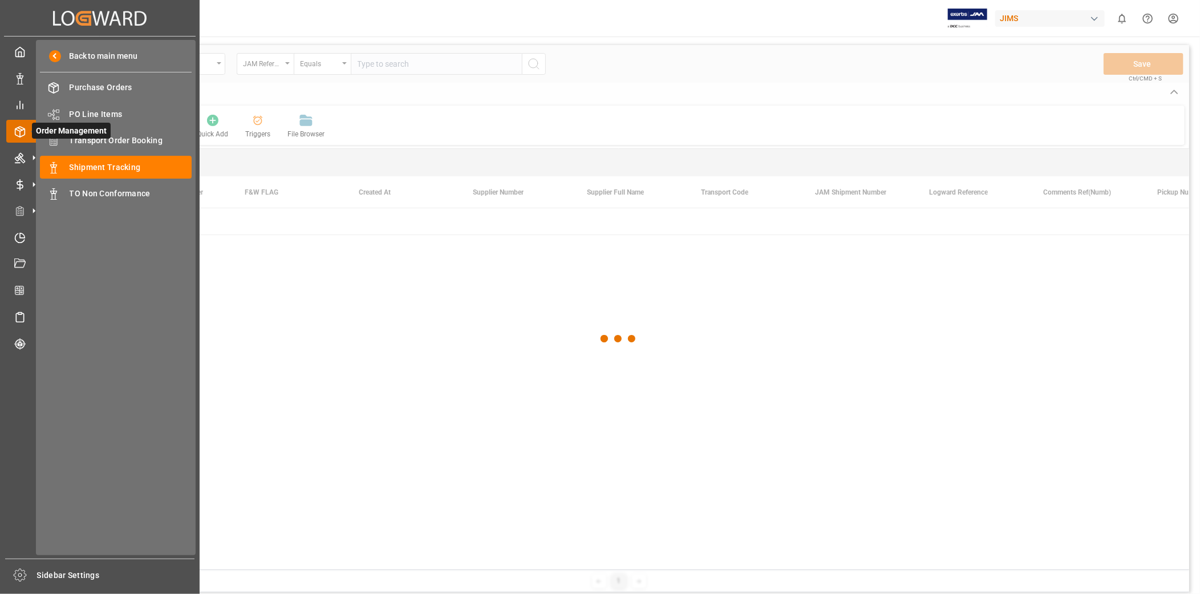
click at [106, 137] on span "Order Management" at bounding box center [71, 131] width 79 height 16
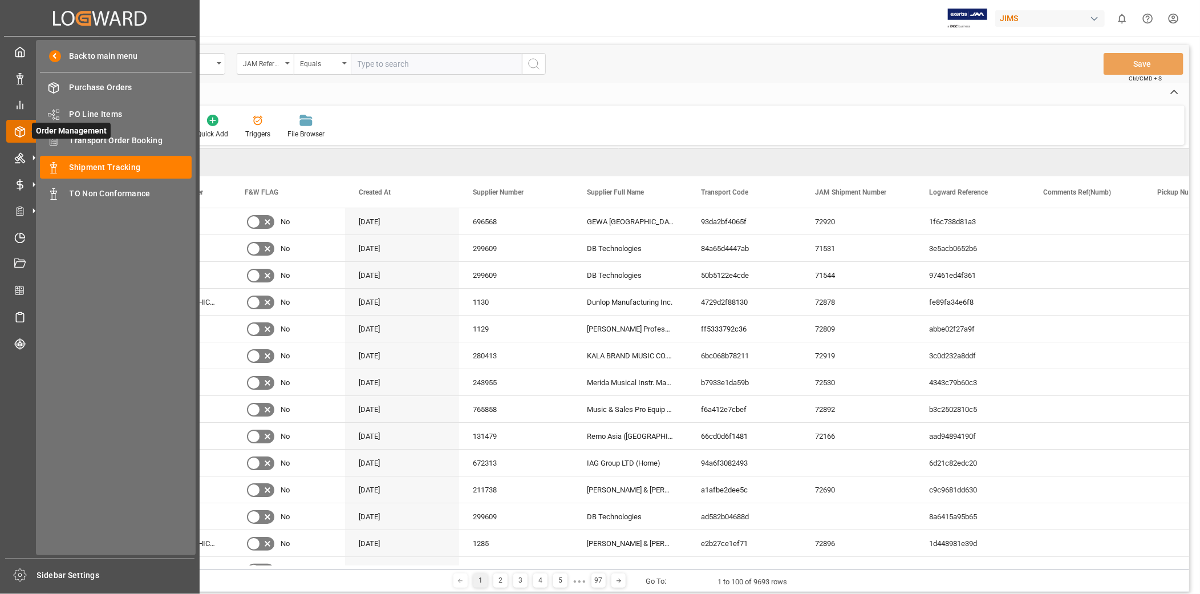
click at [106, 138] on span "Order Management" at bounding box center [71, 131] width 79 height 16
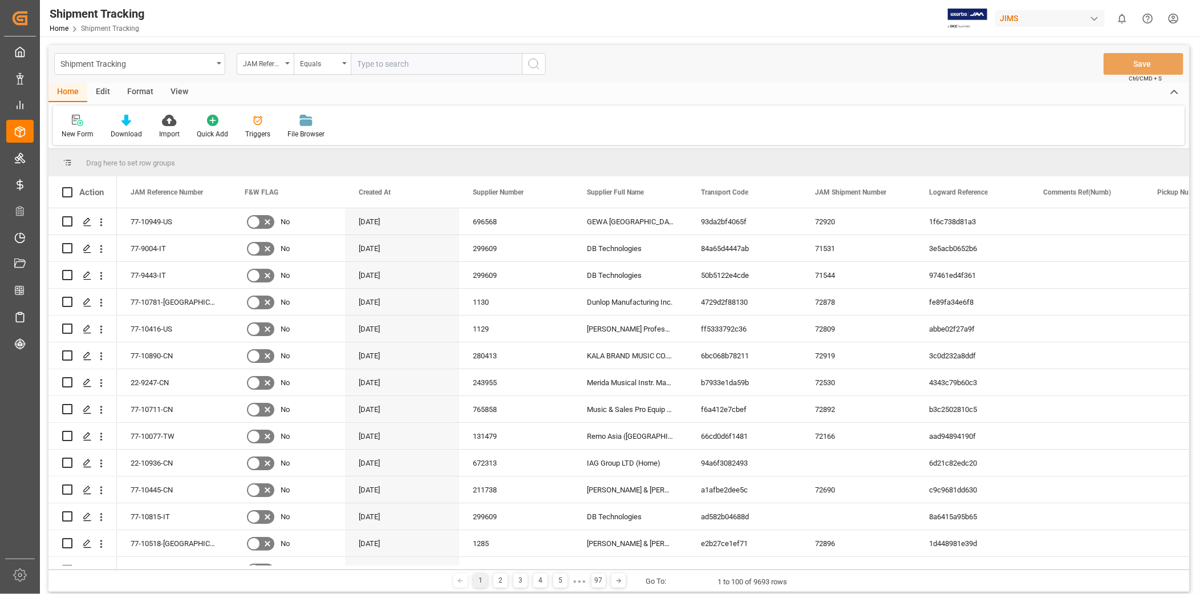
click at [366, 63] on input "text" at bounding box center [436, 64] width 171 height 22
paste input "22-9247-CN"
type input "22-9247-CN"
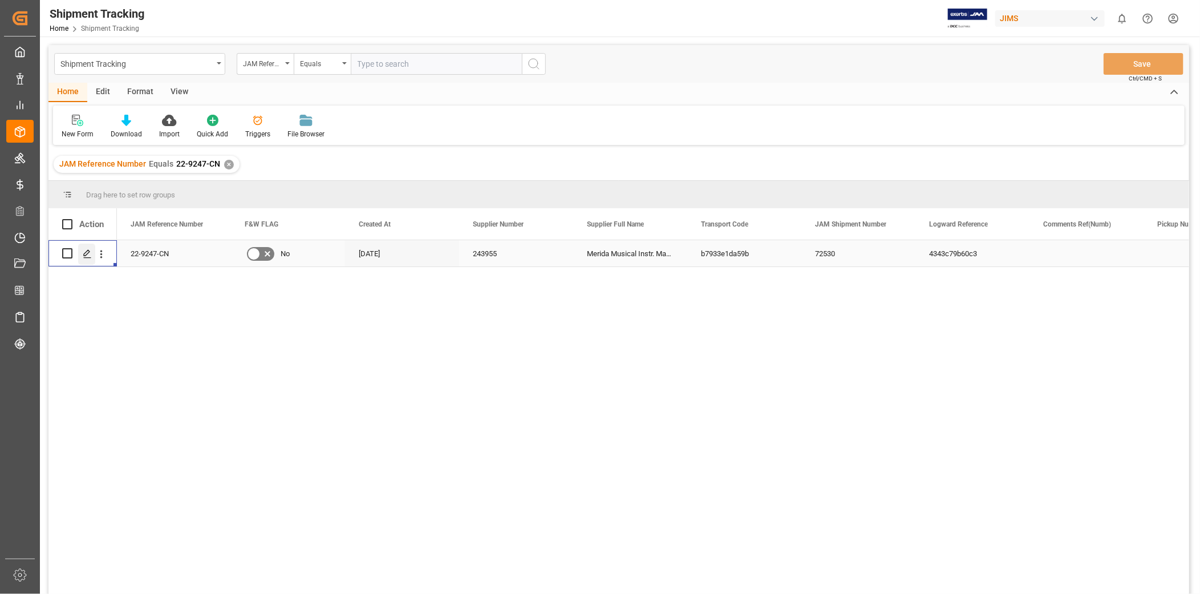
click at [88, 251] on icon "Press SPACE to select this row." at bounding box center [87, 253] width 9 height 9
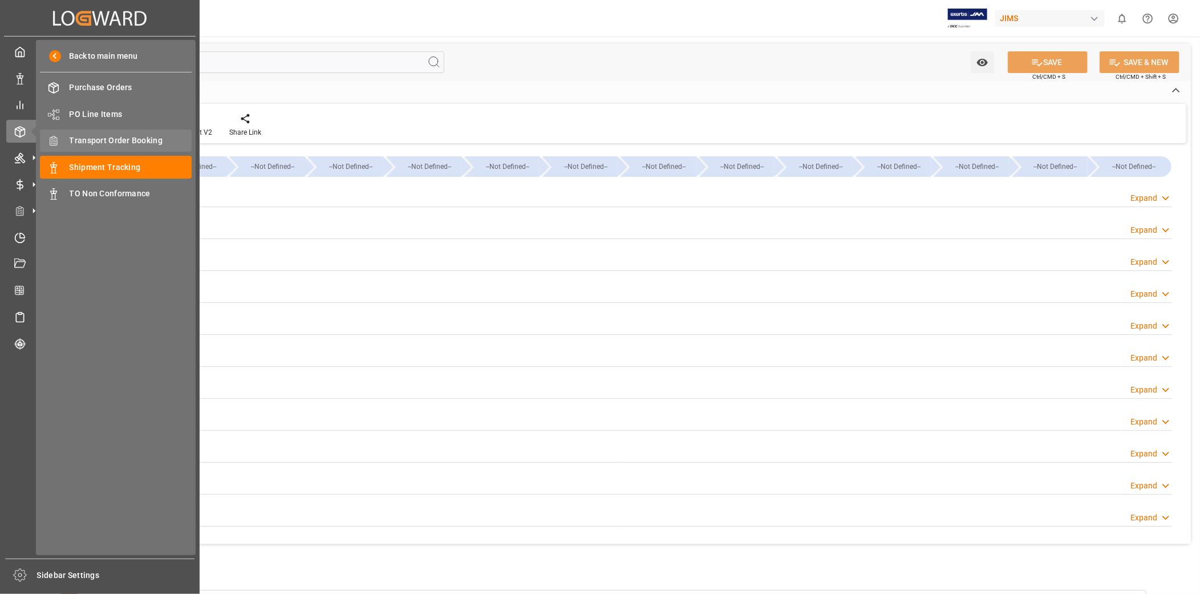
click at [141, 143] on span "Transport Order Booking" at bounding box center [131, 141] width 123 height 12
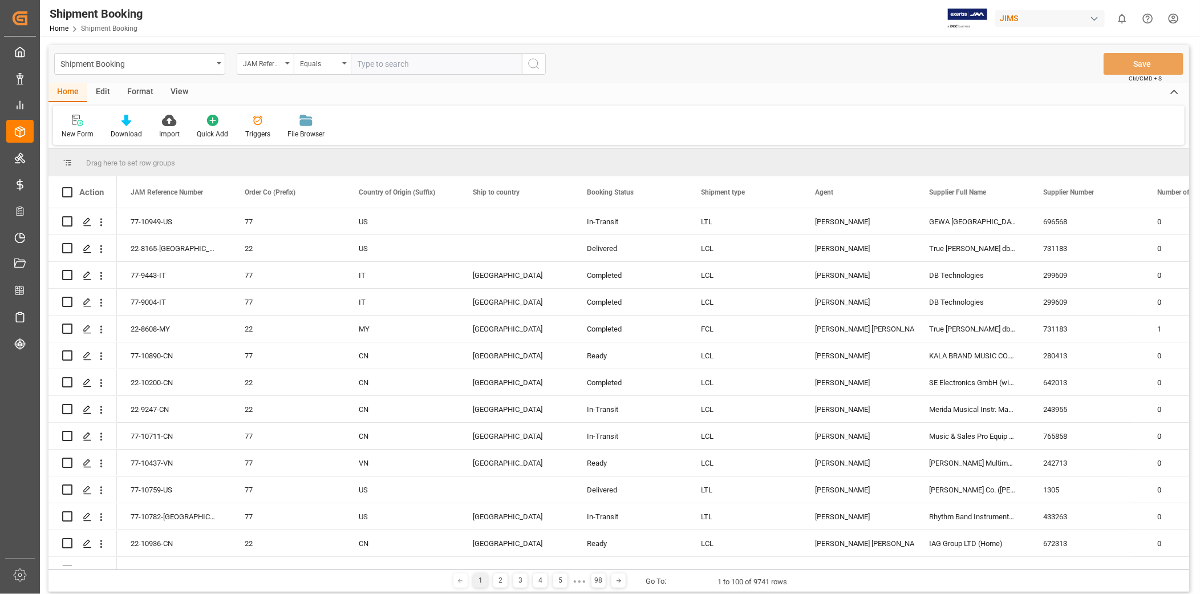
click at [436, 56] on input "text" at bounding box center [436, 64] width 171 height 22
type input "22-9247-CN"
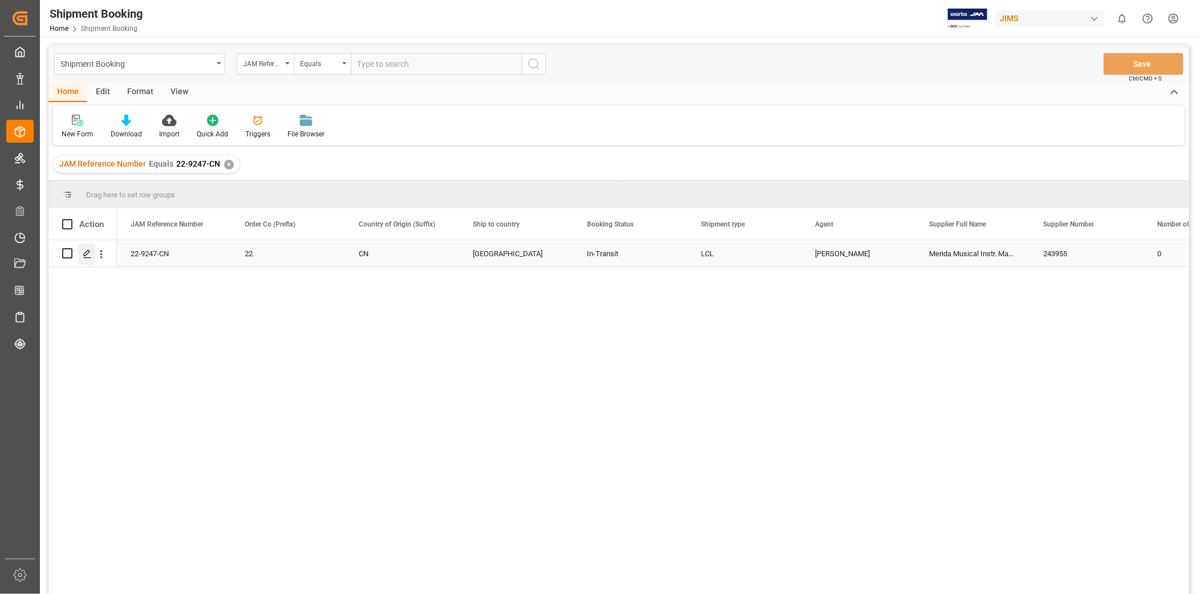
click at [93, 253] on div "Press SPACE to select this row." at bounding box center [86, 254] width 17 height 21
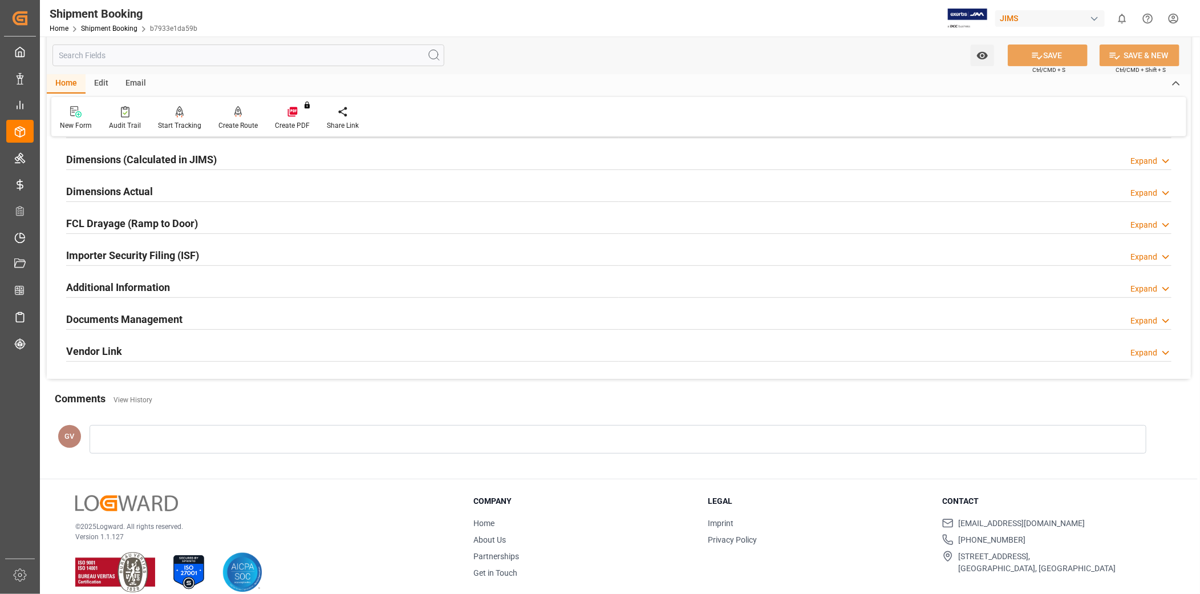
scroll to position [264, 0]
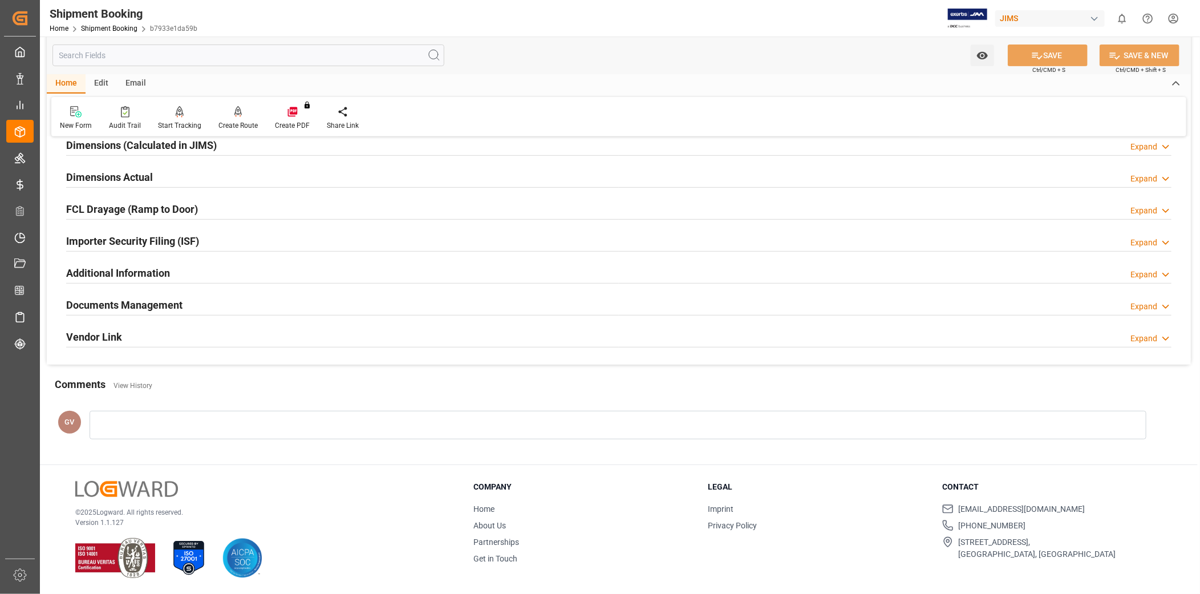
click at [378, 305] on div "Documents Management Expand" at bounding box center [619, 304] width 1106 height 22
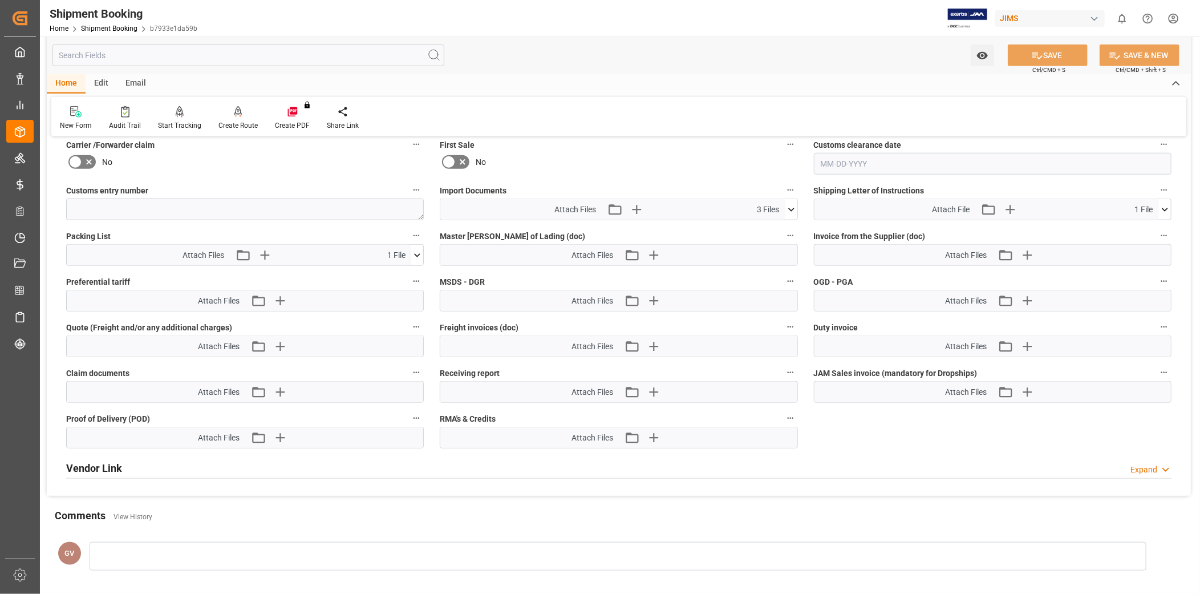
scroll to position [580, 0]
click at [1025, 385] on icon "button" at bounding box center [1027, 390] width 18 height 18
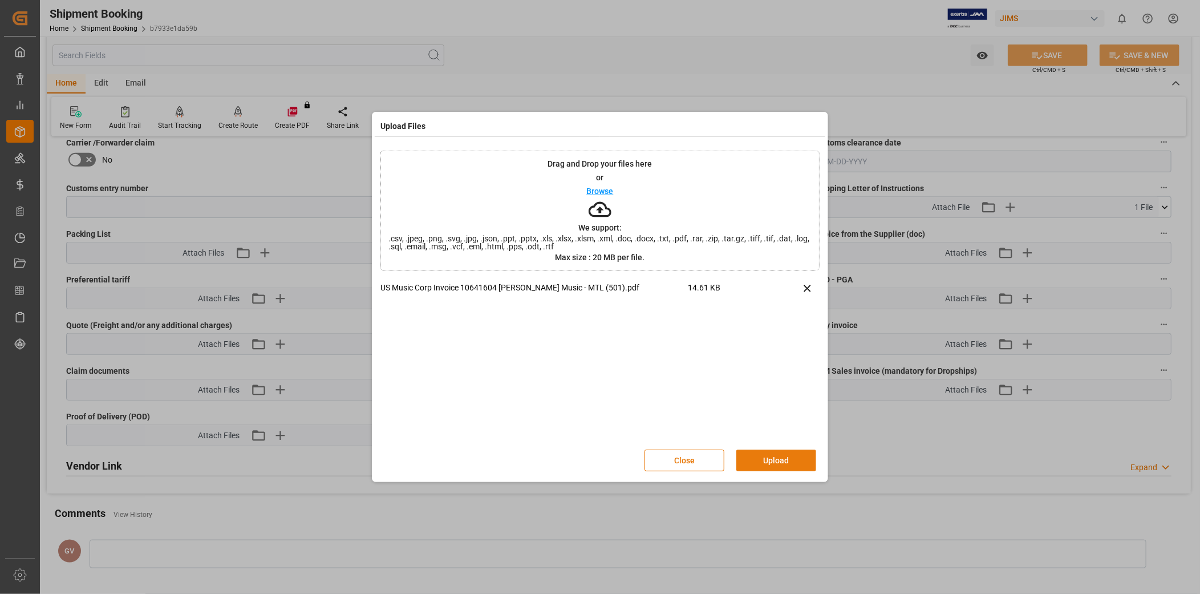
click at [806, 462] on button "Upload" at bounding box center [777, 461] width 80 height 22
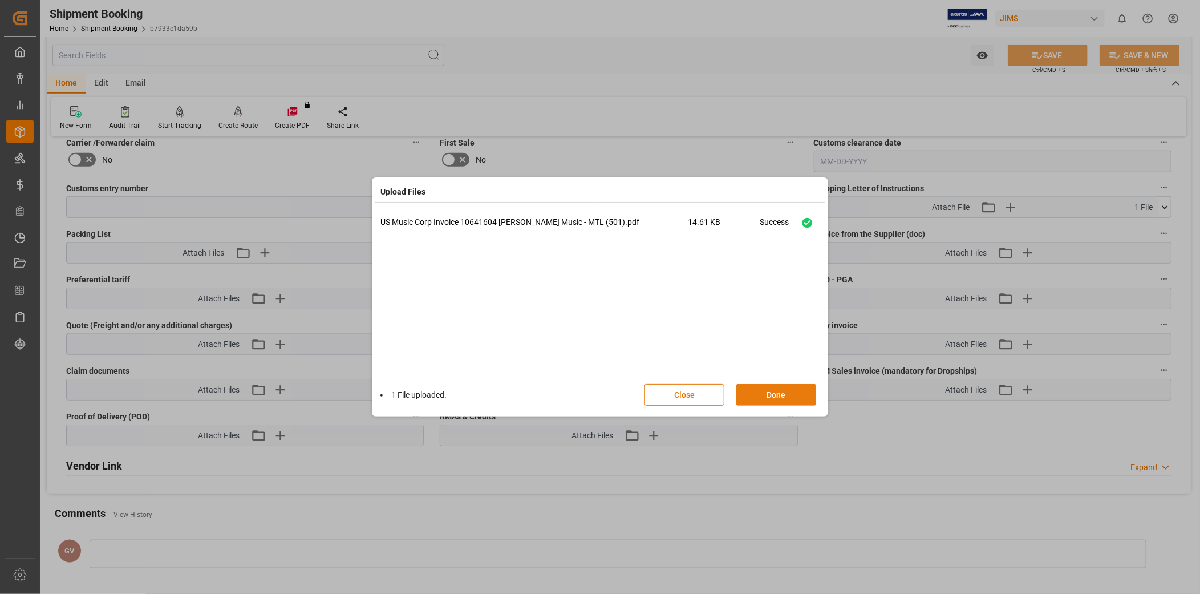
click at [800, 397] on button "Done" at bounding box center [777, 395] width 80 height 22
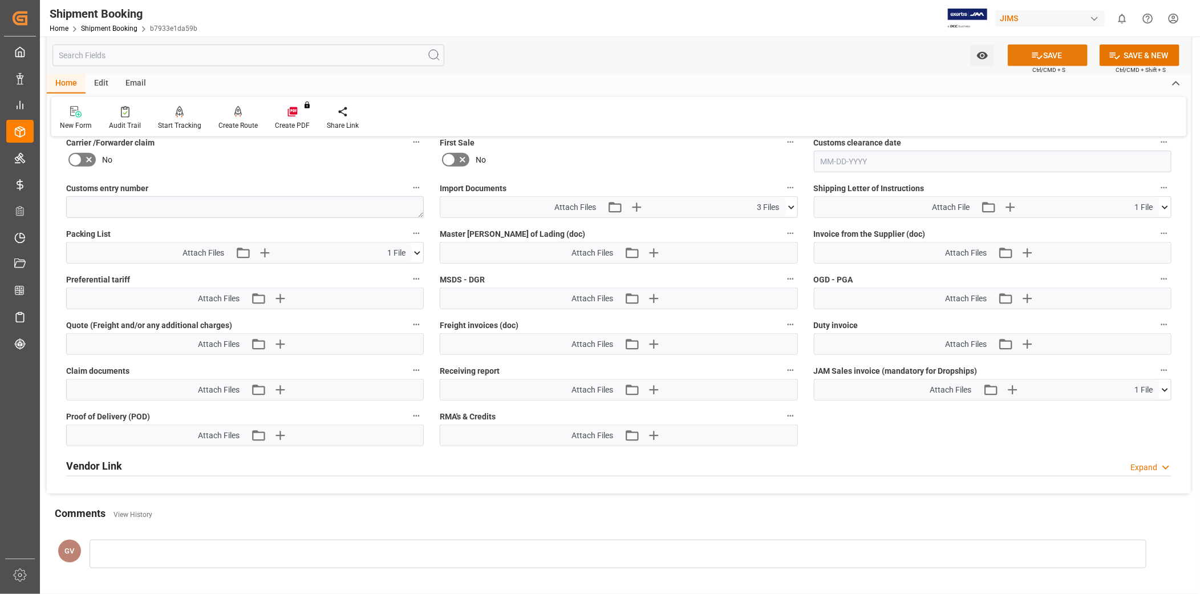
click at [1056, 53] on button "SAVE" at bounding box center [1048, 56] width 80 height 22
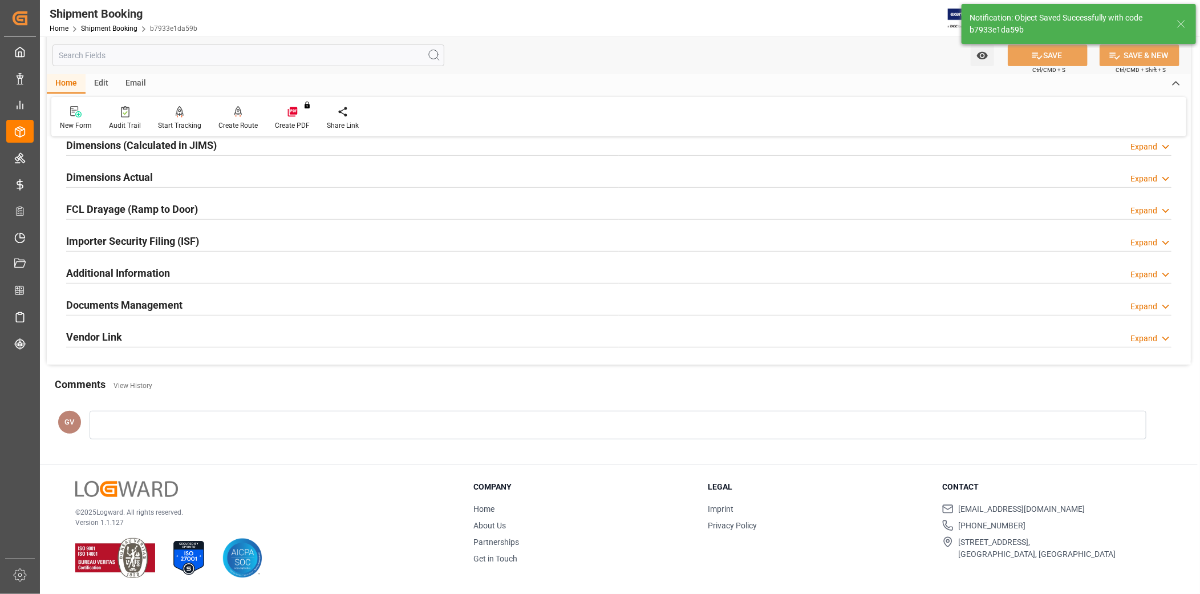
scroll to position [137, 0]
